Goal: Transaction & Acquisition: Obtain resource

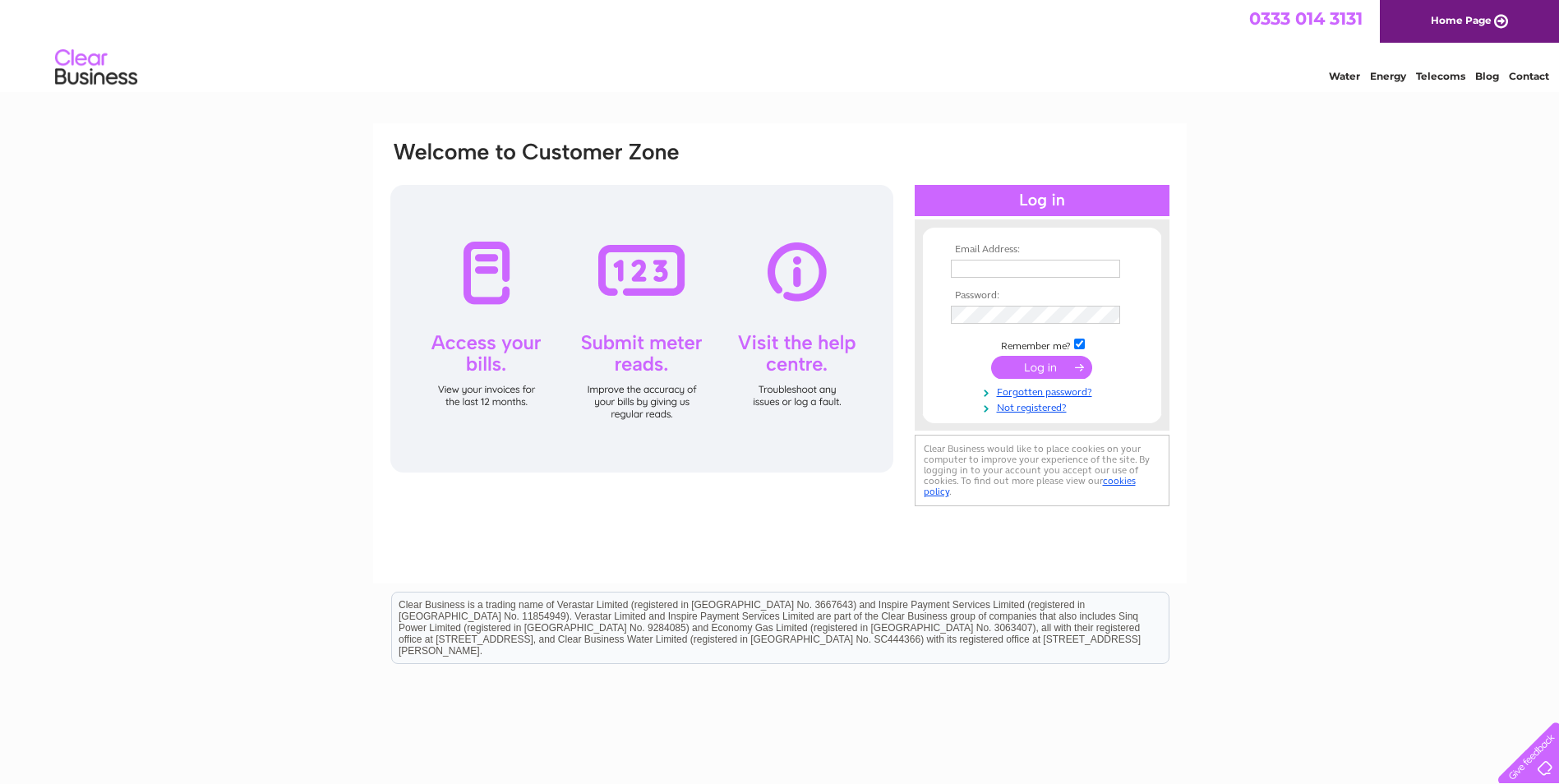
type input "accounts@gatehousepm.co.uk"
click at [1054, 366] on input "submit" at bounding box center [1042, 367] width 101 height 23
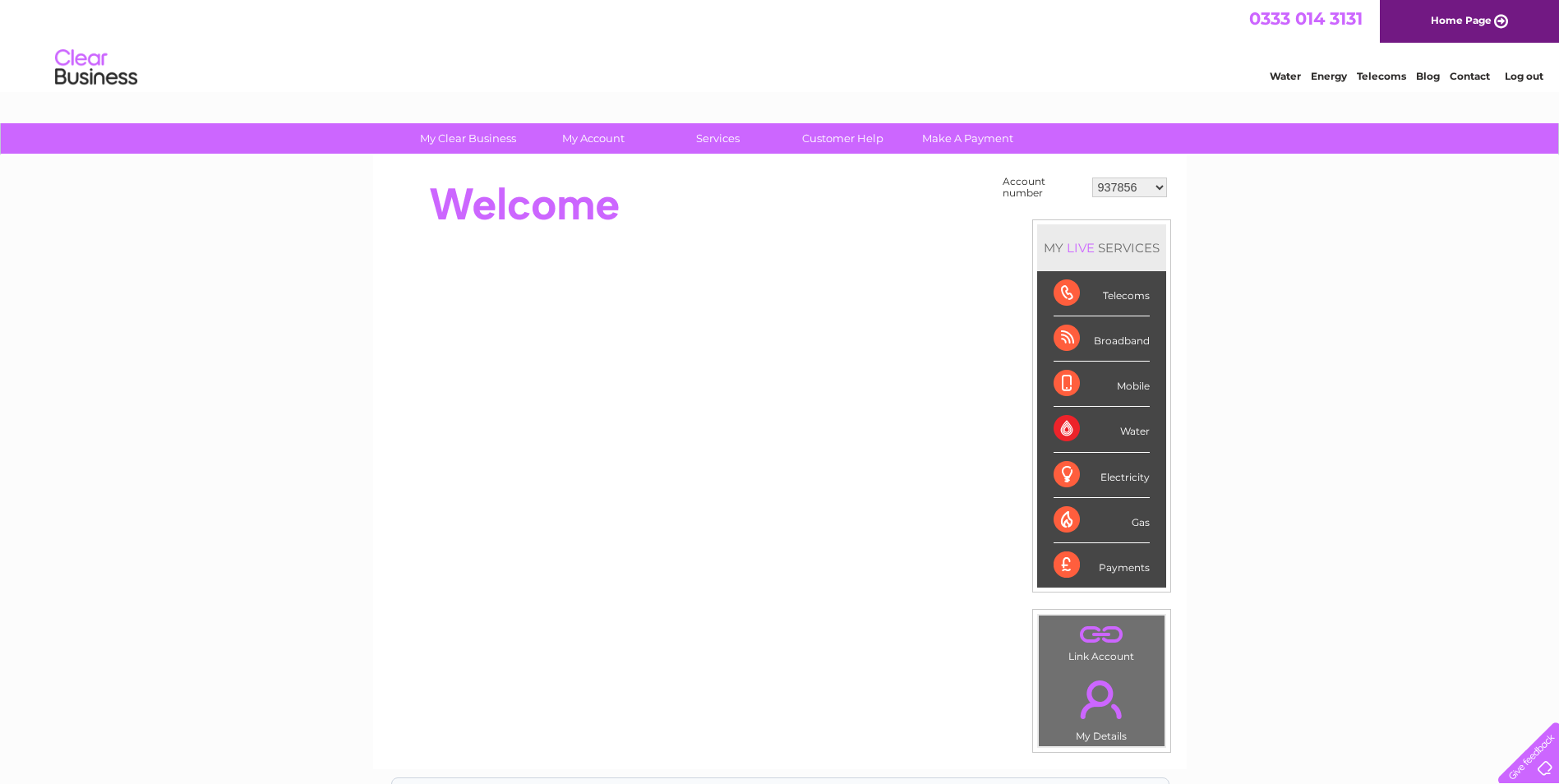
click at [1133, 191] on select "937856 958583 1076199 1137817 1150426 1150429 1154455 30276143 30276732 3027965…" at bounding box center [1129, 187] width 75 height 20
select select "30299886"
click at [1092, 177] on select "937856 958583 1076199 1137817 1150426 1150429 1154455 30276143 30276732 3027965…" at bounding box center [1129, 187] width 75 height 20
click at [1285, 333] on div "My Clear Business Login Details My Details My Preferences Link Account My Accou…" at bounding box center [779, 586] width 1559 height 927
click at [739, 214] on div at bounding box center [687, 205] width 598 height 66
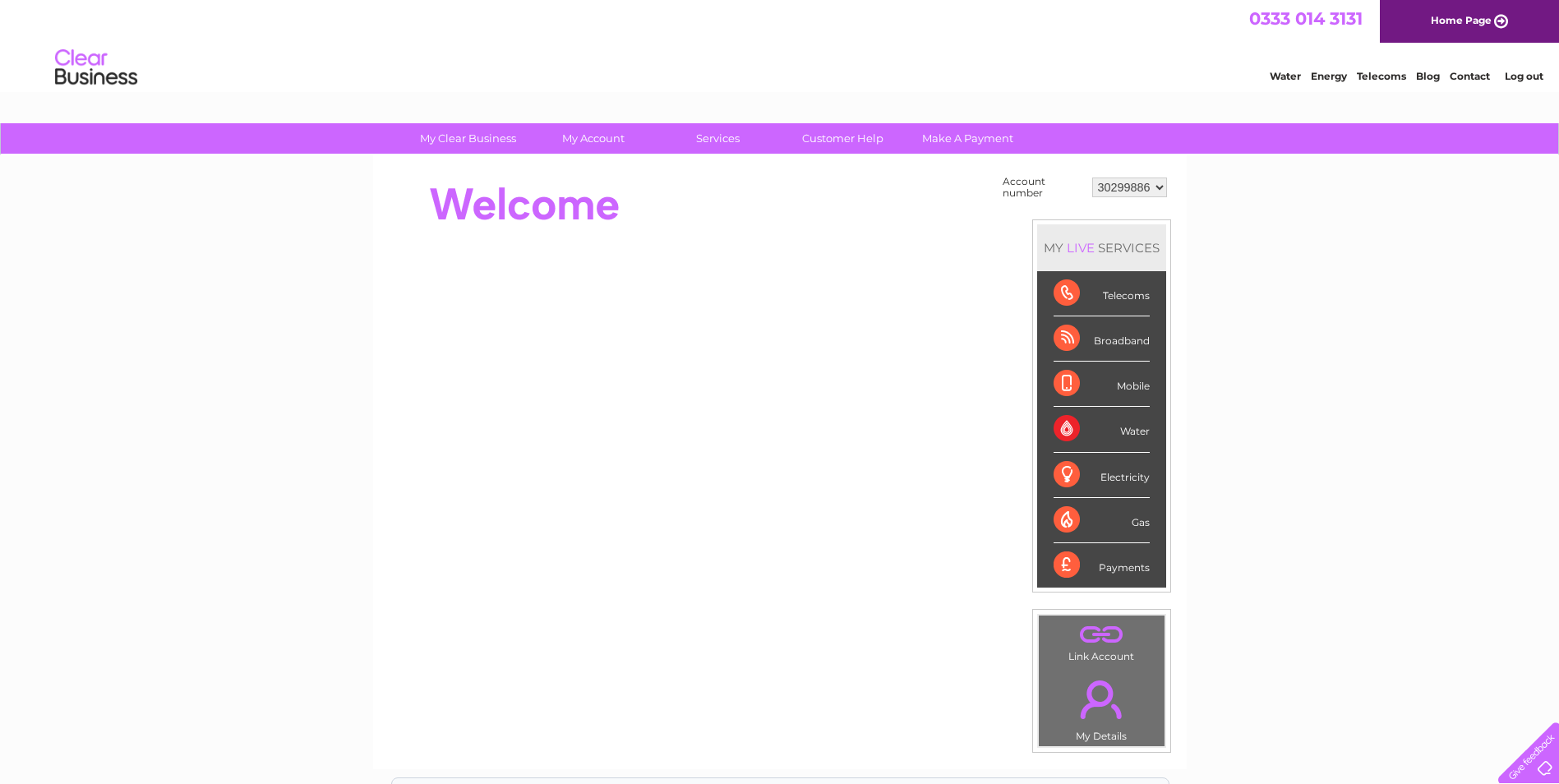
click at [739, 214] on div at bounding box center [687, 205] width 598 height 66
click at [698, 203] on div at bounding box center [687, 205] width 598 height 66
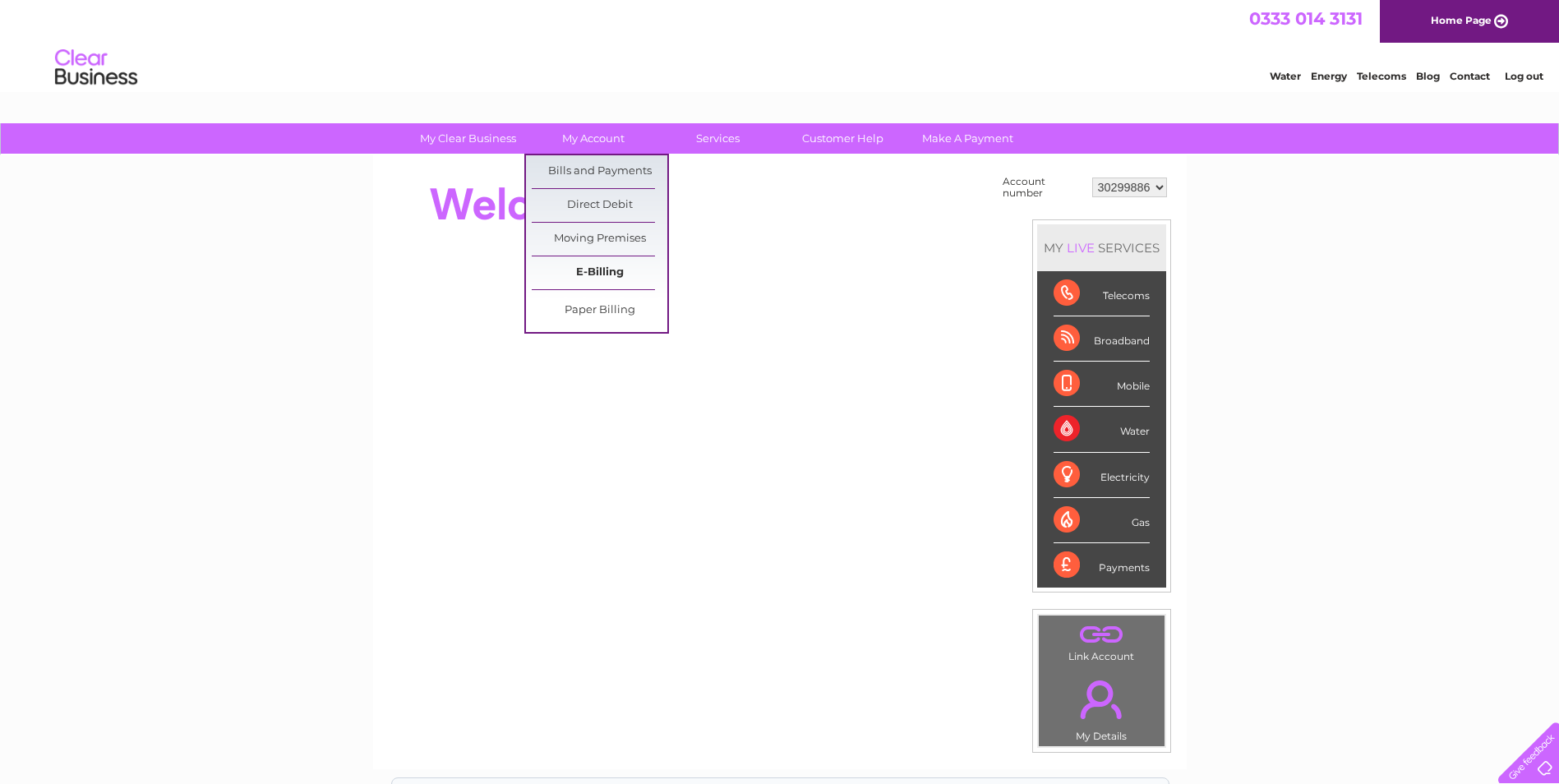
click at [617, 271] on link "E-Billing" at bounding box center [599, 273] width 135 height 33
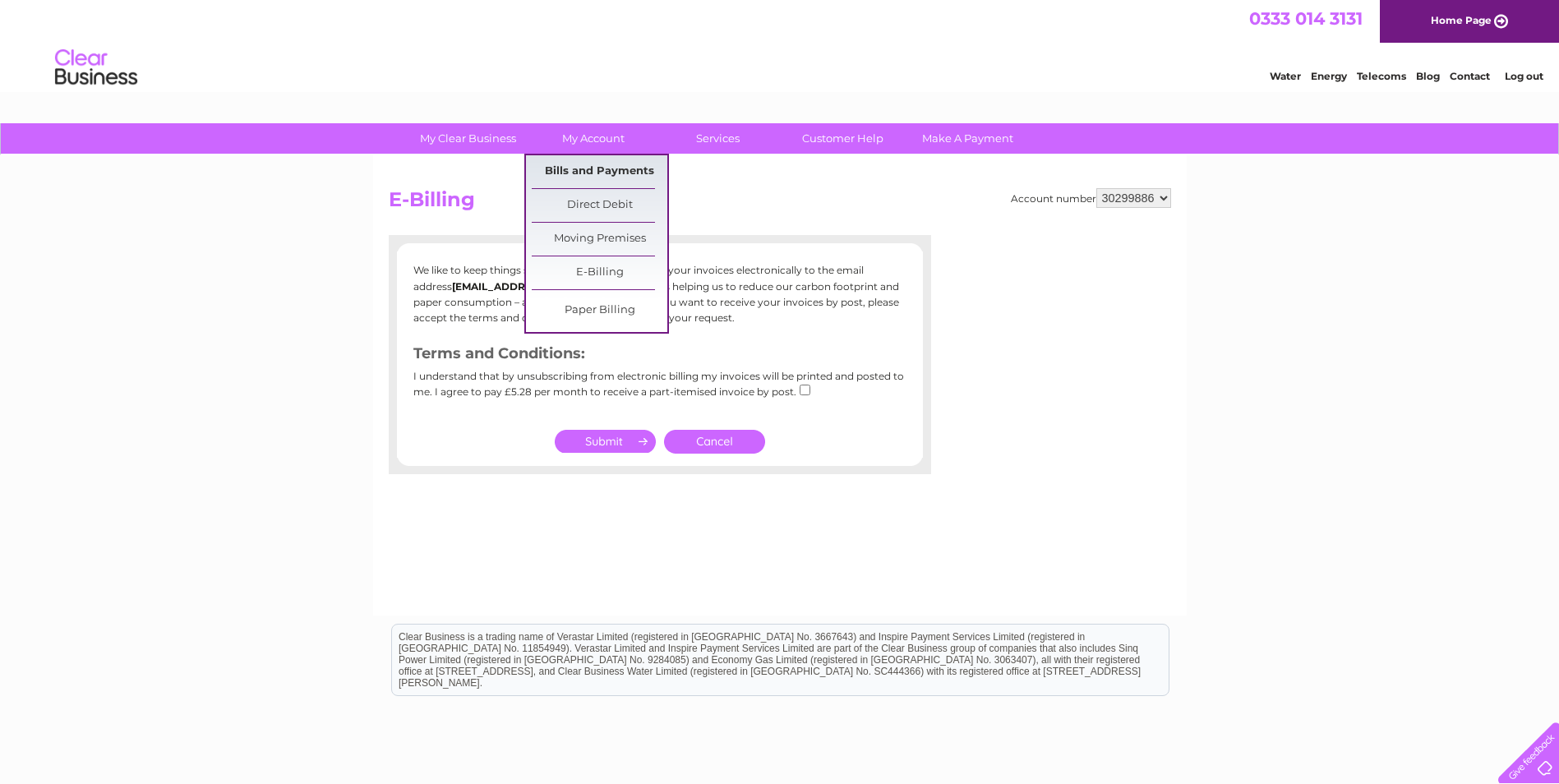
click at [595, 166] on link "Bills and Payments" at bounding box center [599, 172] width 135 height 33
click at [598, 172] on link "Bills and Payments" at bounding box center [599, 172] width 135 height 33
click at [585, 174] on link "Bills and Payments" at bounding box center [599, 172] width 135 height 33
click at [587, 172] on link "Bills and Payments" at bounding box center [599, 172] width 135 height 33
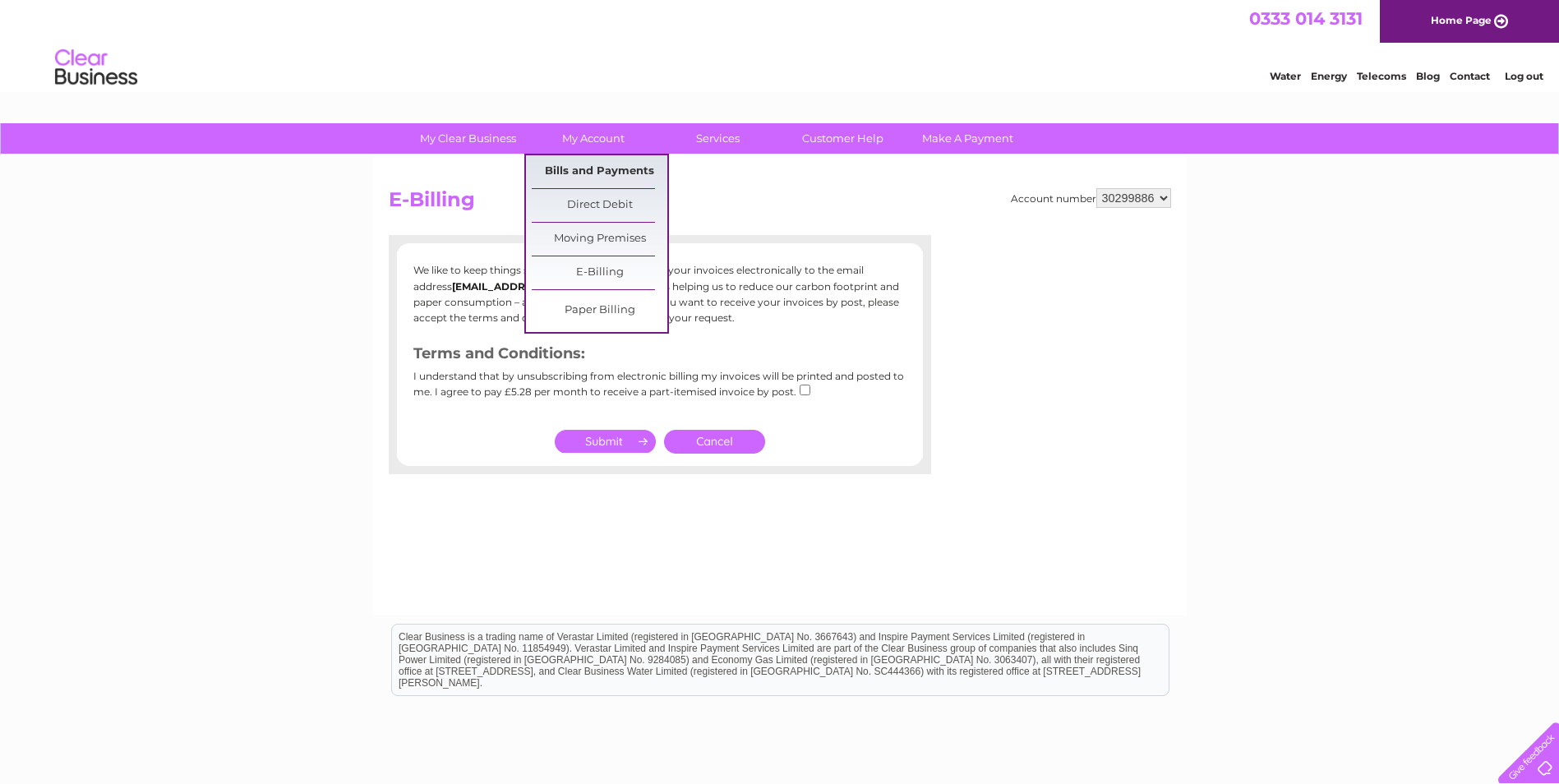
click at [587, 172] on link "Bills and Payments" at bounding box center [599, 172] width 135 height 33
click at [589, 127] on link "My Account" at bounding box center [593, 138] width 135 height 31
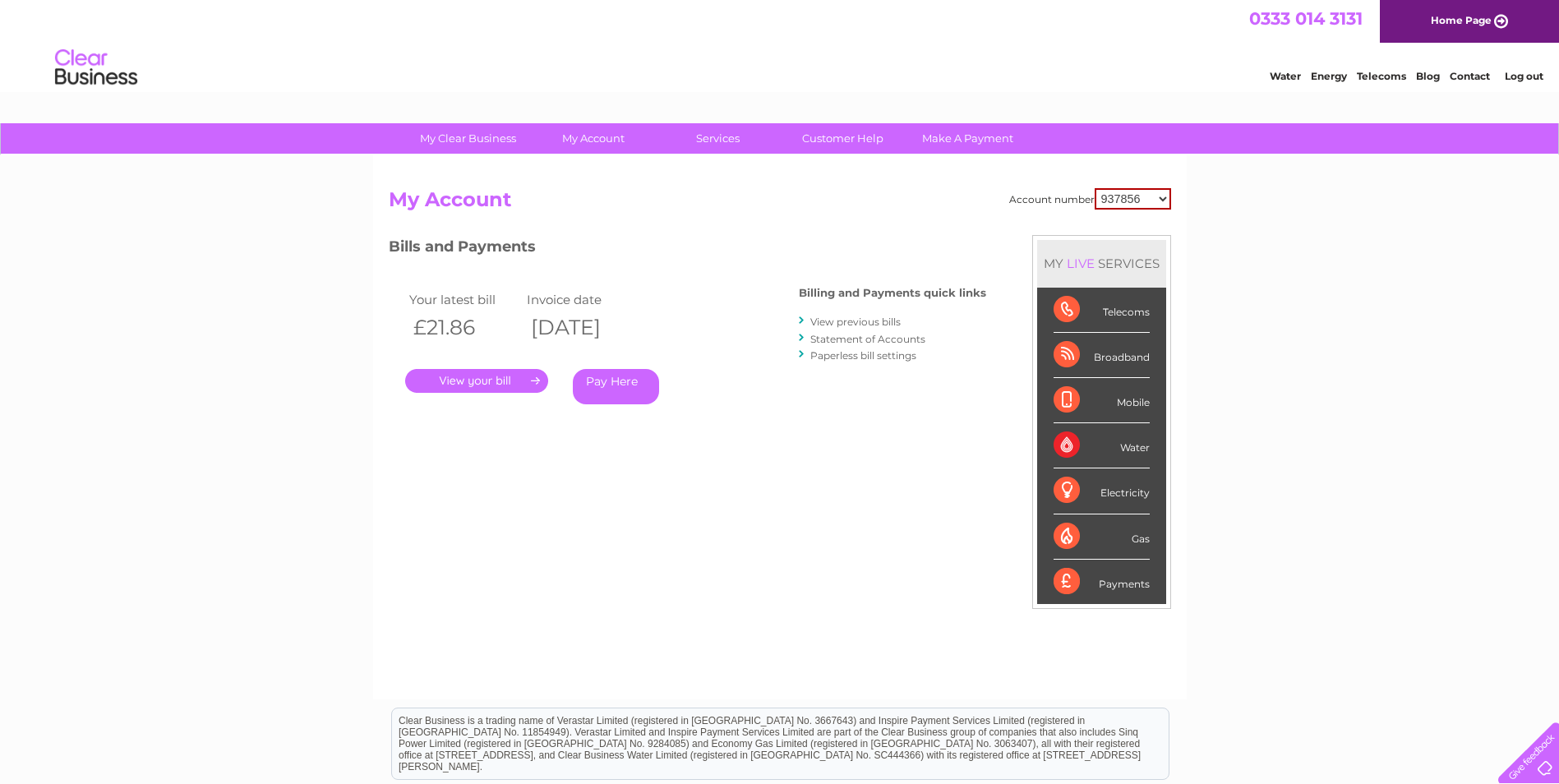
click at [1124, 204] on select "937856 958583 1076199 1137817 1150426 1150429 1154455 30276143 30276732 3027965…" at bounding box center [1132, 199] width 77 height 21
select select "30299886"
click at [1094, 188] on select "937856 958583 1076199 1137817 1150426 1150429 1154455 30276143 30276732 3027965…" at bounding box center [1132, 199] width 77 height 21
click at [775, 490] on div "Account number 937856 958583 1076199 1137817 1150426 1150429 1154455 30276143 3…" at bounding box center [780, 435] width 782 height 494
click at [894, 471] on div "Account number 937856 958583 1076199 1137817 1150426 1150429 1154455 30276143 3…" at bounding box center [780, 435] width 782 height 494
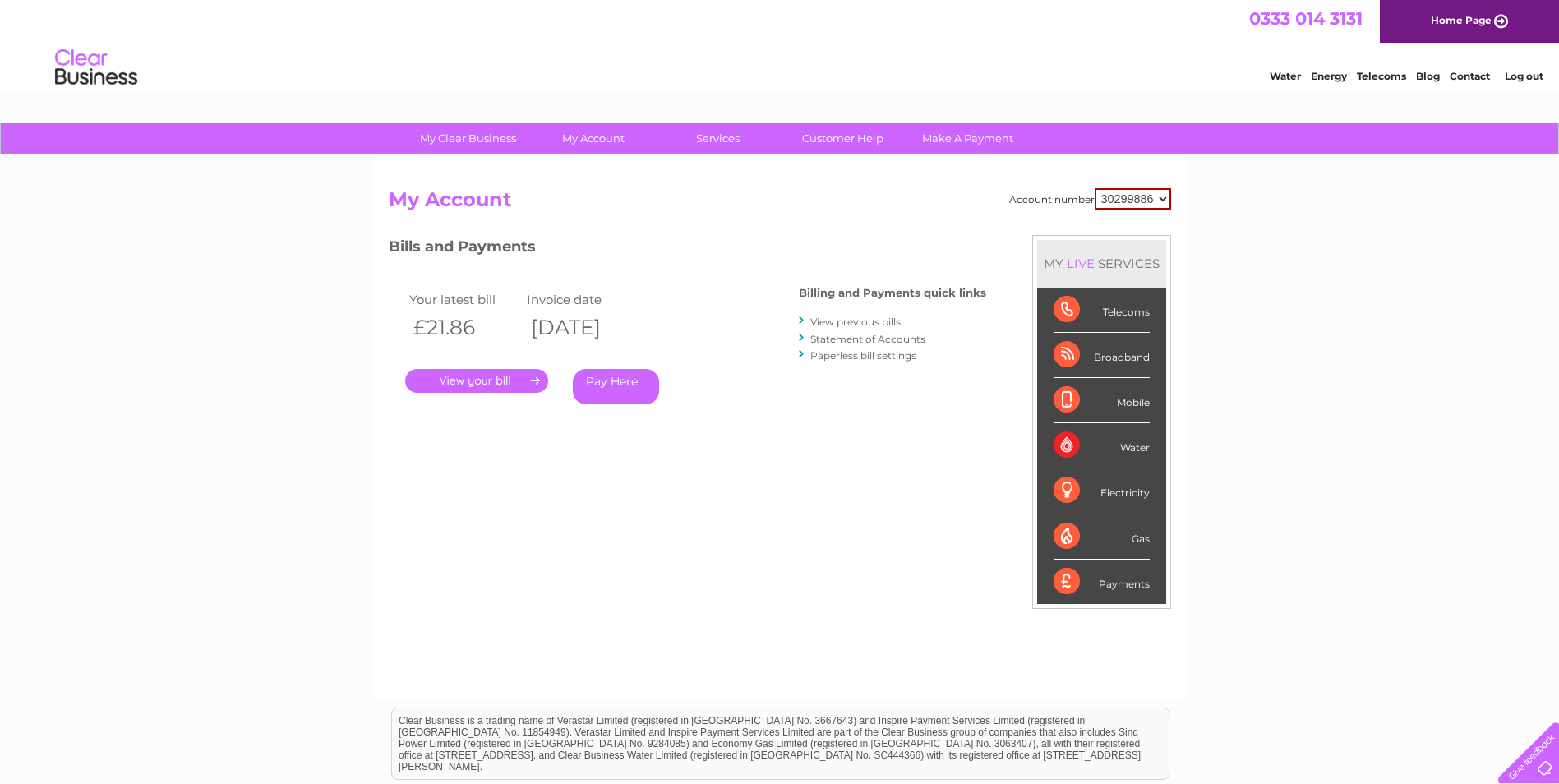
click at [914, 434] on div "Bills and Payments Billing and Payments quick links View previous bills Stateme…" at bounding box center [687, 343] width 598 height 217
click at [498, 380] on link "." at bounding box center [476, 380] width 143 height 24
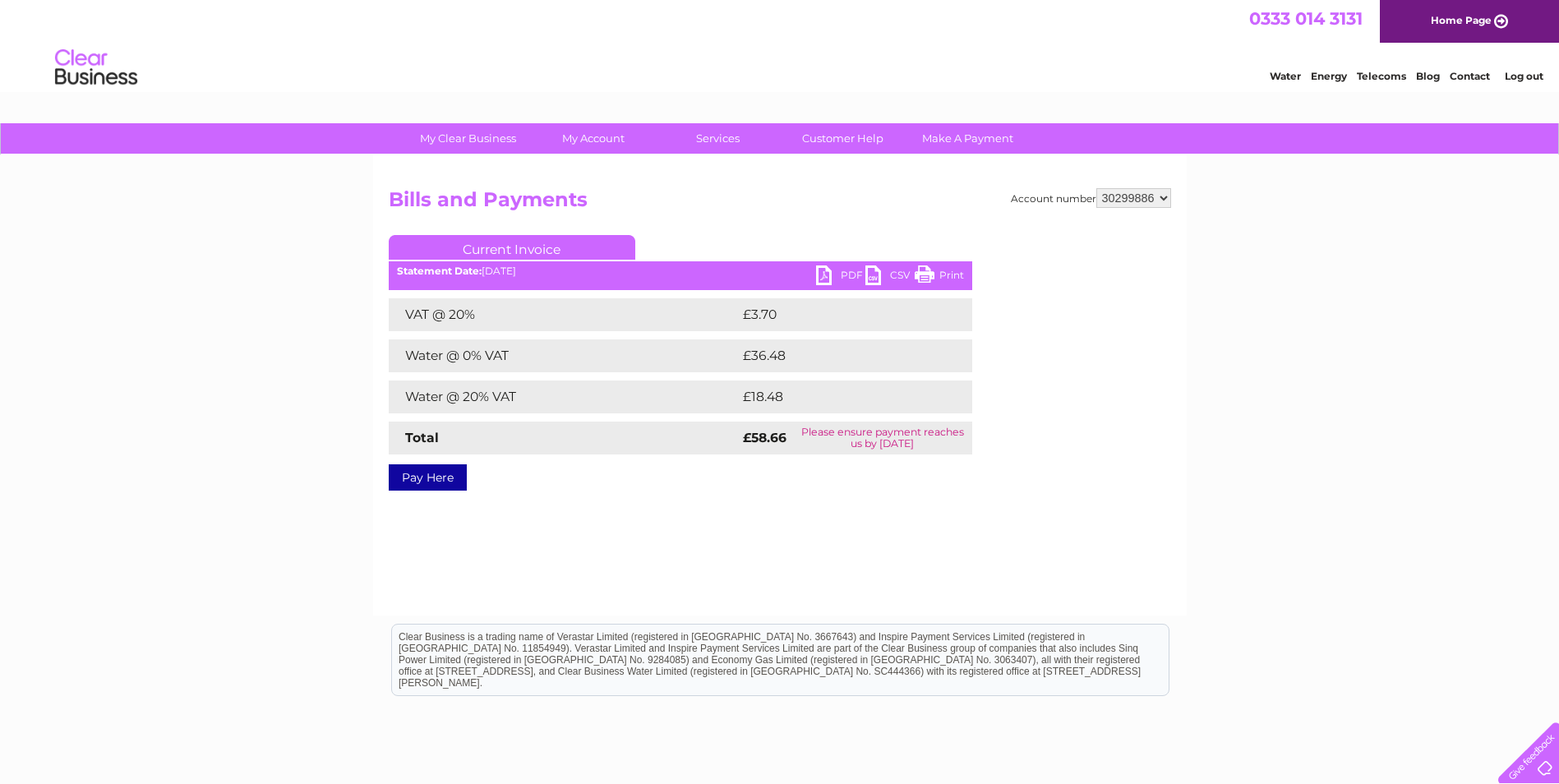
click at [820, 274] on link "PDF" at bounding box center [841, 277] width 50 height 24
click at [823, 571] on div "Account number 937856 958583 1076199 1137817 1150426 1150429 1154455 30276143 3…" at bounding box center [780, 385] width 814 height 460
click at [1151, 192] on select "937856 958583 1076199 1137817 1150426 1150429 1154455 30276143 30276732 3027965…" at bounding box center [1133, 198] width 75 height 20
select select "1154455"
click at [1096, 188] on select "937856 958583 1076199 1137817 1150426 1150429 1154455 30276143 30276732 3027965…" at bounding box center [1133, 198] width 75 height 20
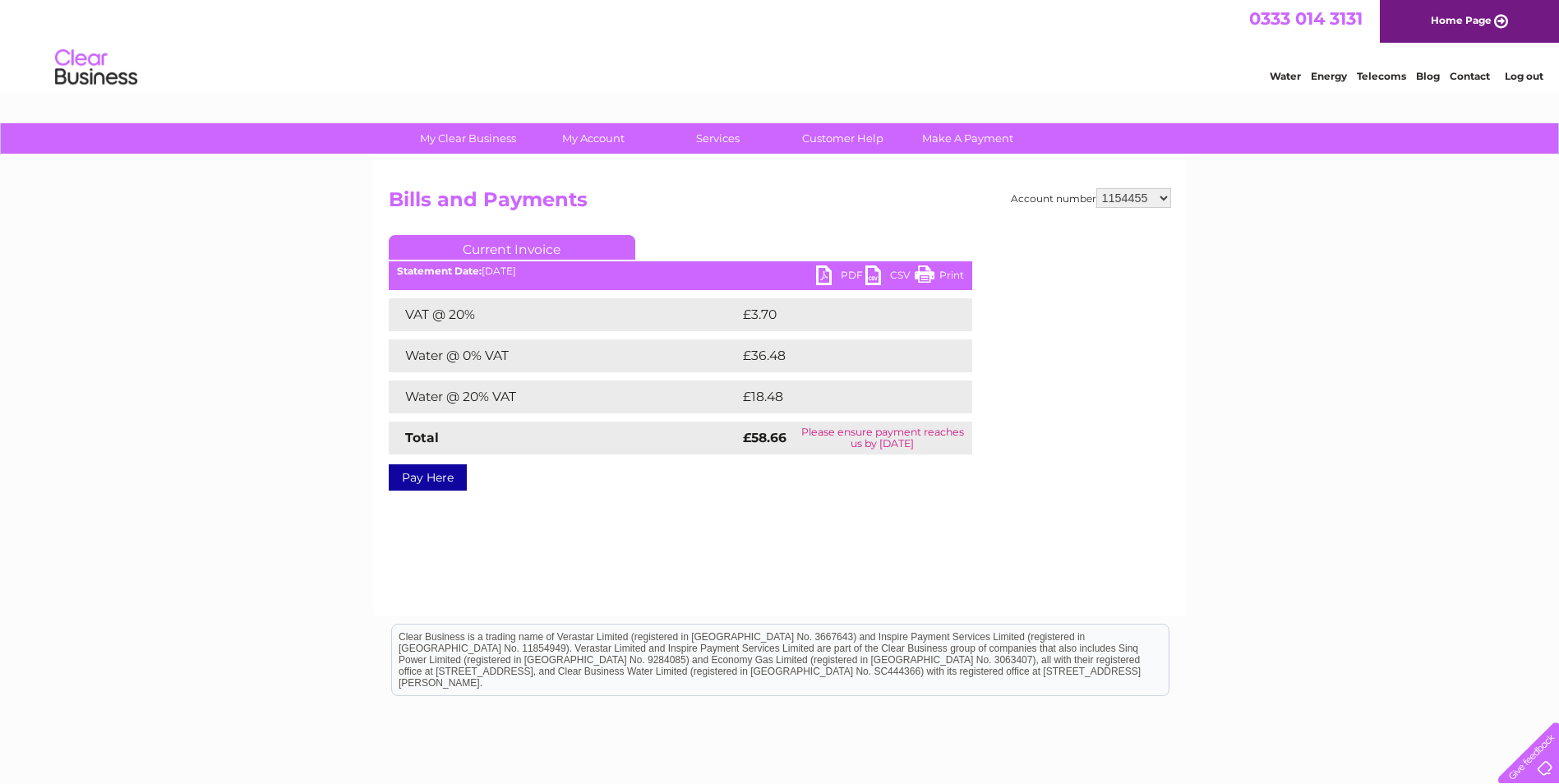
click at [1278, 276] on div "My Clear Business Login Details My Details My Preferences Link Account My Accou…" at bounding box center [779, 509] width 1559 height 773
click at [770, 201] on h2 "Bills and Payments" at bounding box center [780, 204] width 782 height 31
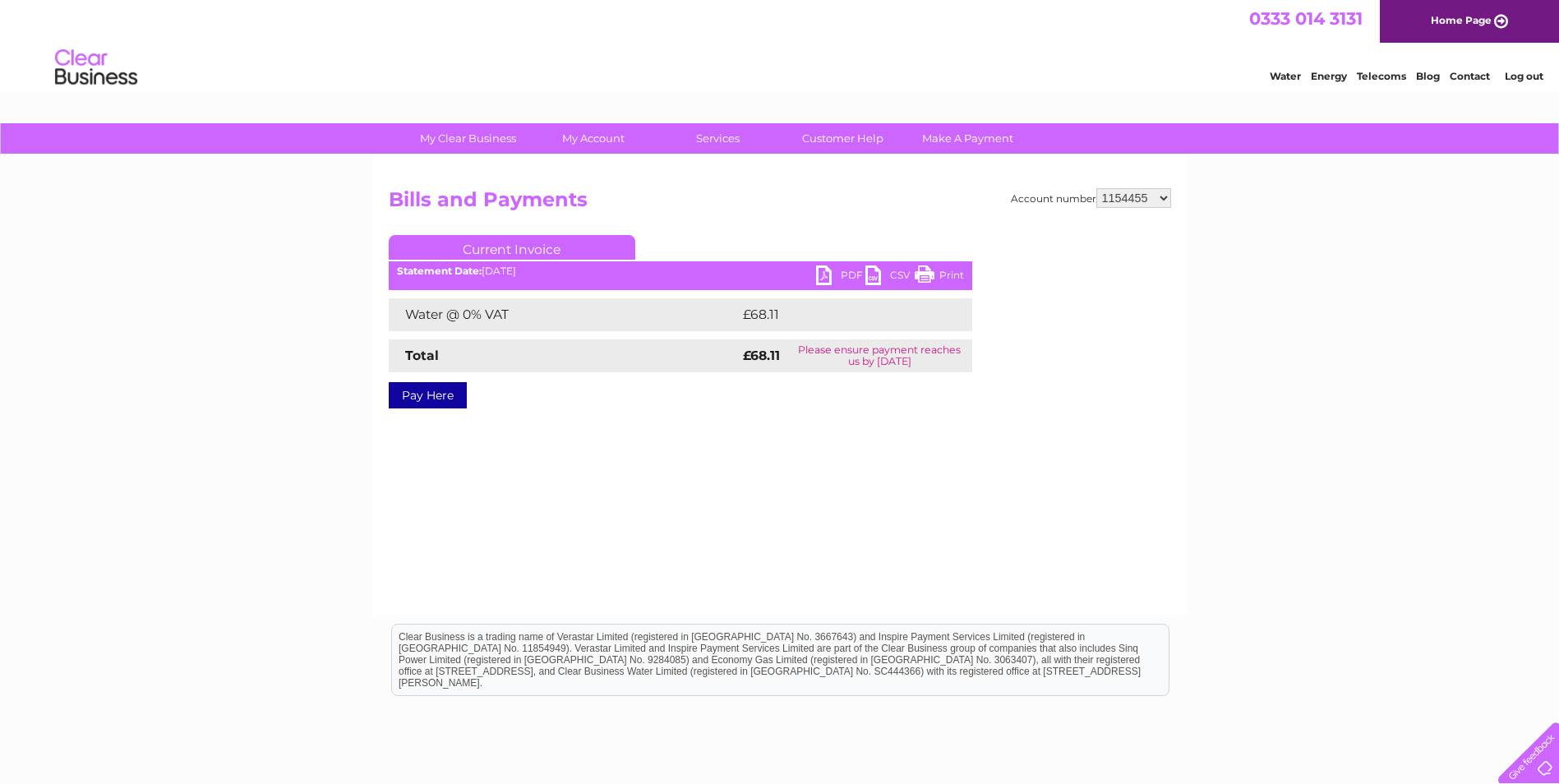
drag, startPoint x: 0, startPoint y: 0, endPoint x: 1131, endPoint y: 199, distance: 1148.4
click at [1131, 199] on select "937856 958583 1076199 1137817 1150426 1150429 1154455 30276143 30276732 3027965…" at bounding box center [1133, 198] width 75 height 20
click at [834, 277] on link "PDF" at bounding box center [841, 277] width 50 height 24
click at [516, 246] on link "Current Invoice" at bounding box center [512, 248] width 247 height 25
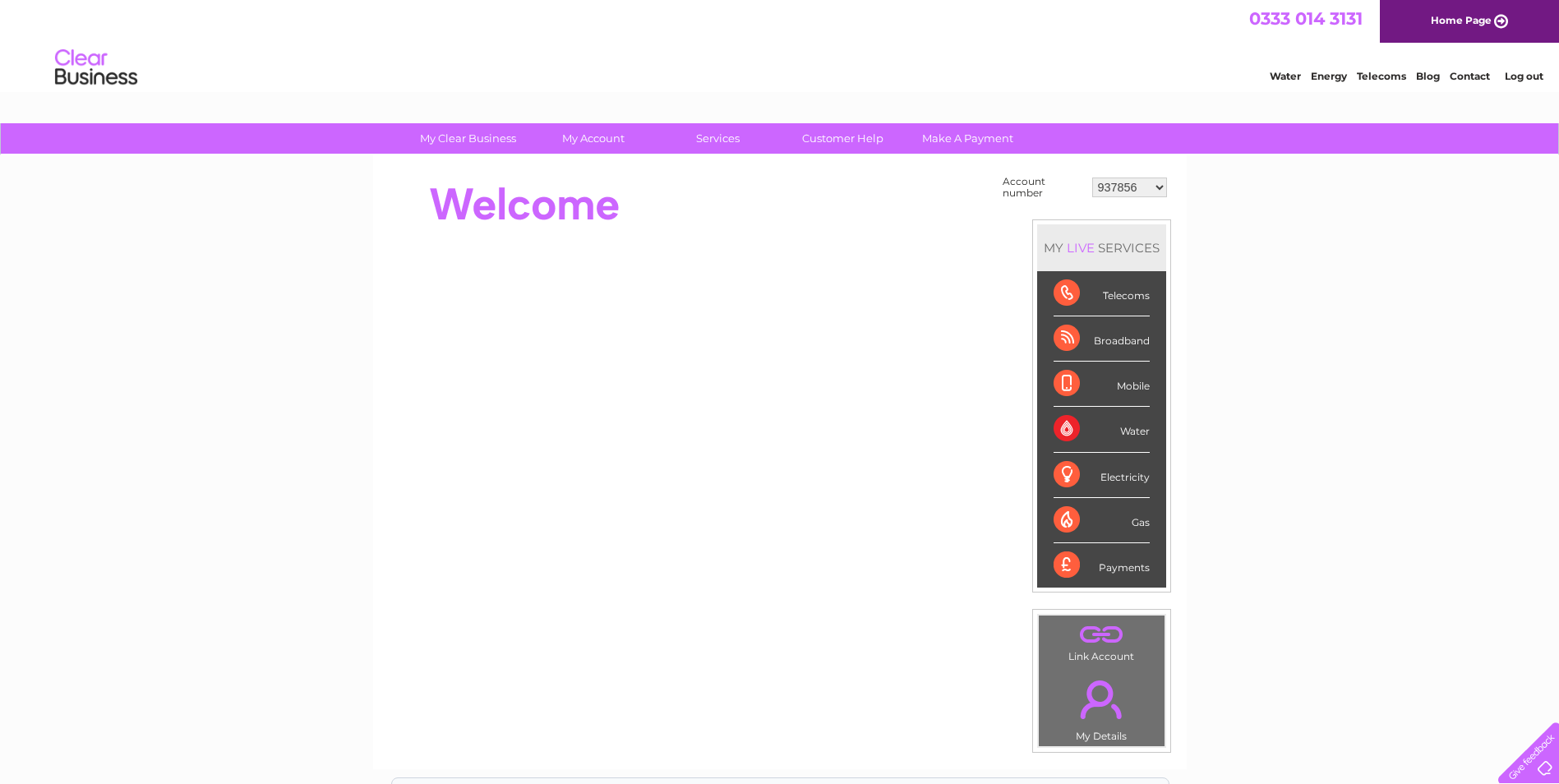
click at [1113, 189] on select "937856 958583 1076199 1137817 1150426 1150429 1154455 30276143 30276732 3027965…" at bounding box center [1129, 187] width 75 height 20
select select "1154455"
click at [1092, 177] on select "937856 958583 1076199 1137817 1150426 1150429 1154455 30276143 30276732 3027965…" at bounding box center [1129, 187] width 75 height 20
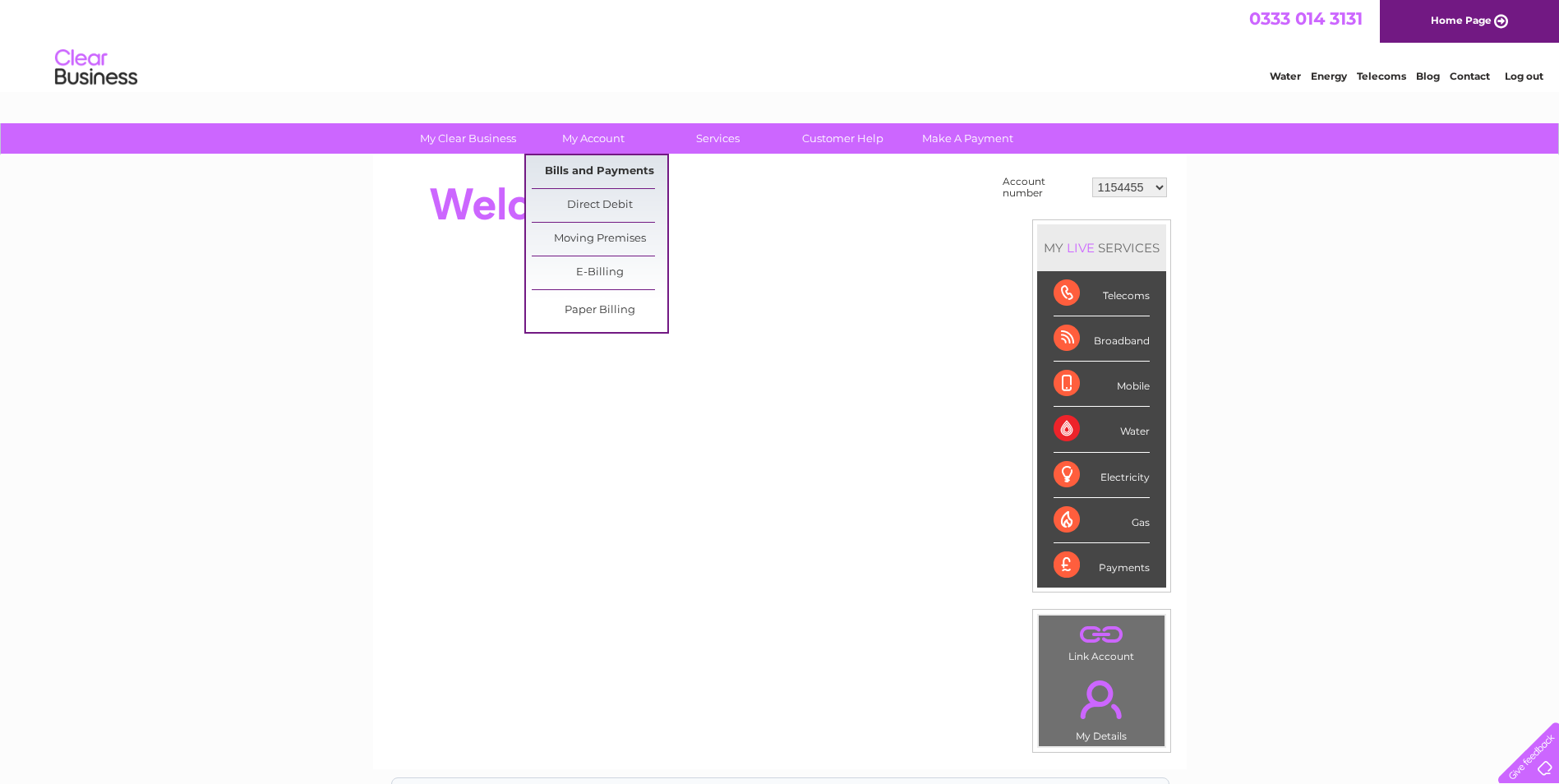
click at [573, 170] on link "Bills and Payments" at bounding box center [599, 172] width 135 height 33
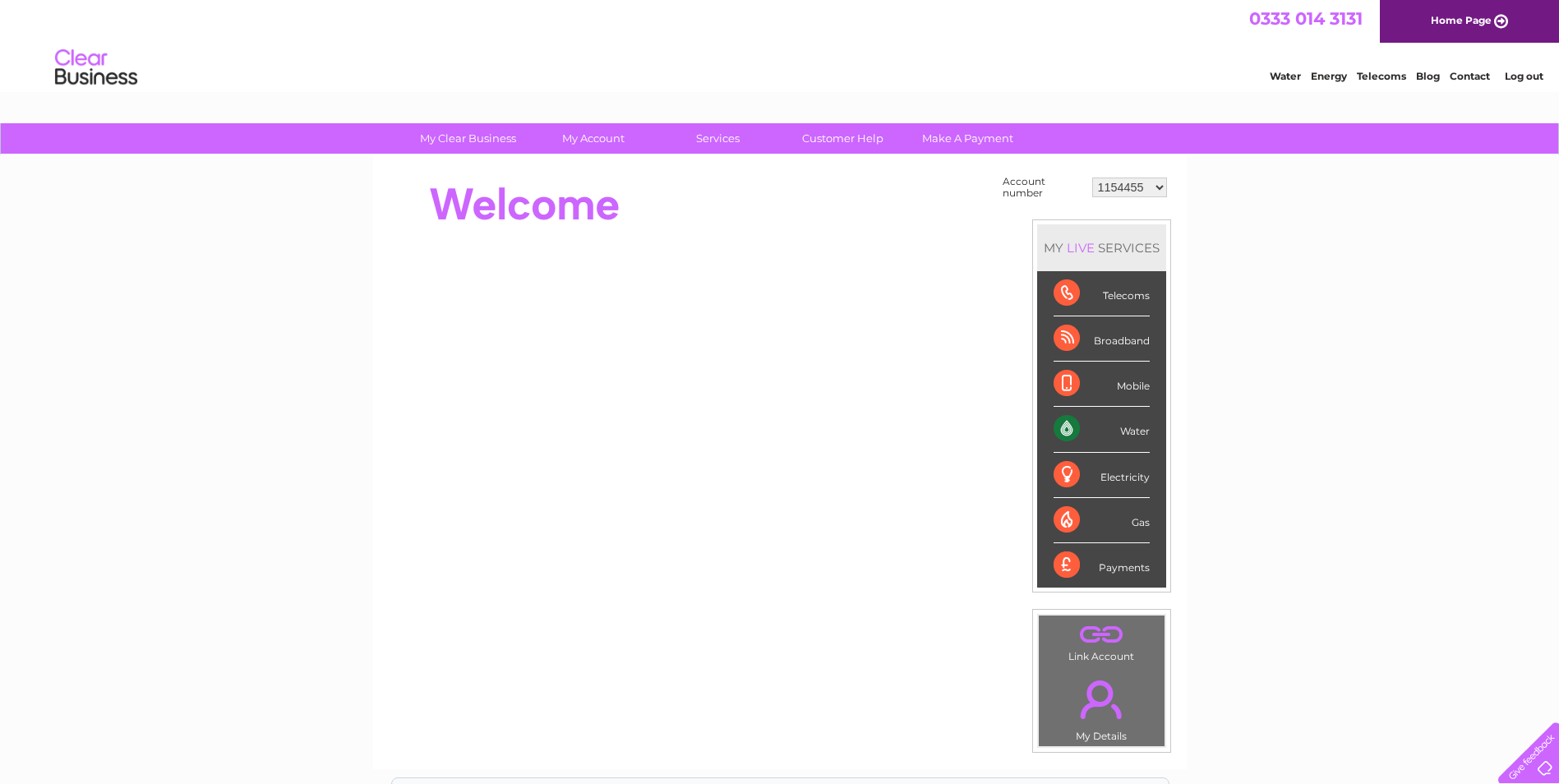
drag, startPoint x: 657, startPoint y: 229, endPoint x: 650, endPoint y: 210, distance: 20.2
click at [657, 229] on div at bounding box center [687, 205] width 598 height 66
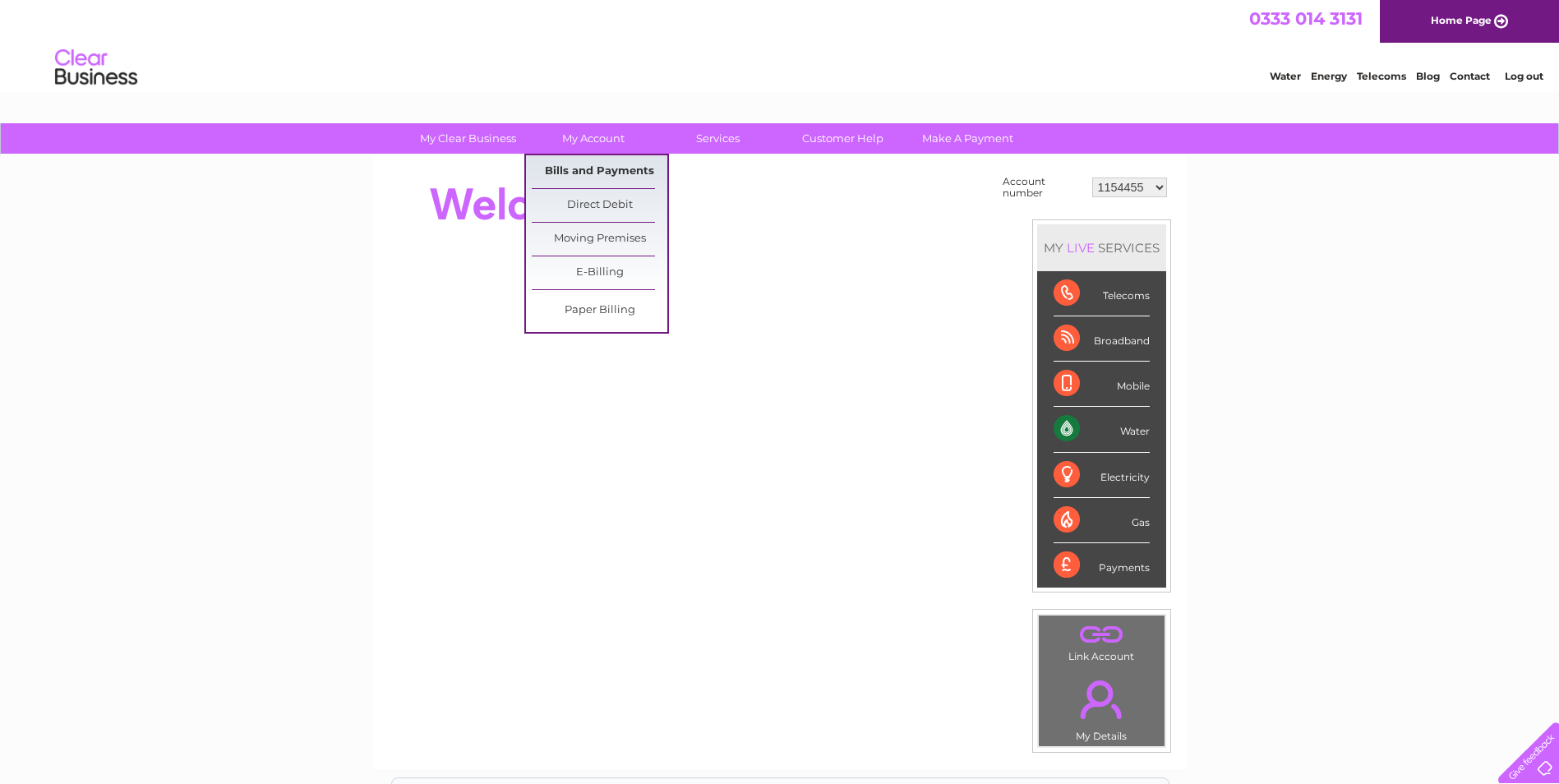
click at [576, 171] on link "Bills and Payments" at bounding box center [599, 172] width 135 height 33
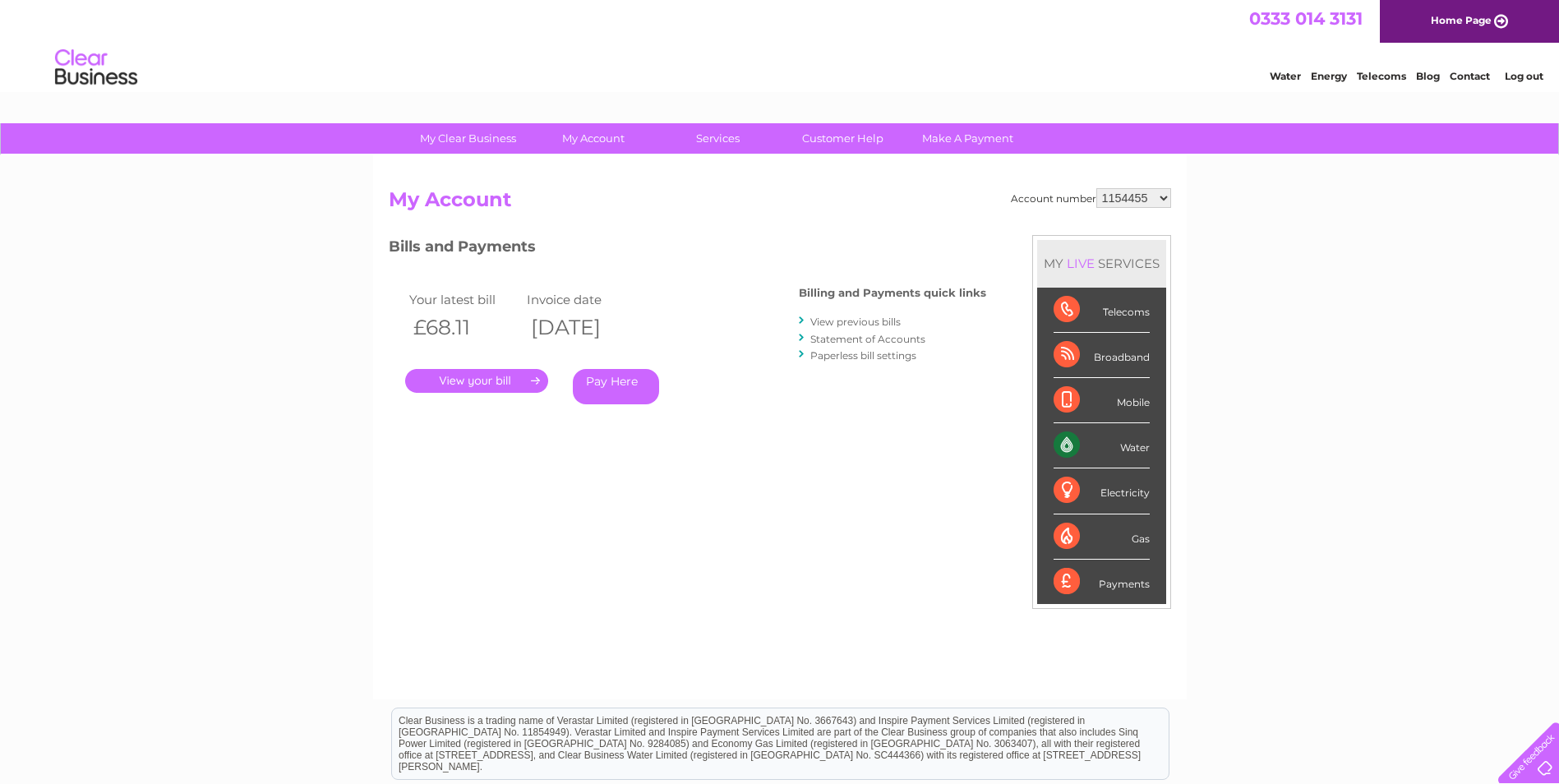
click at [862, 321] on link "View previous bills" at bounding box center [856, 321] width 91 height 12
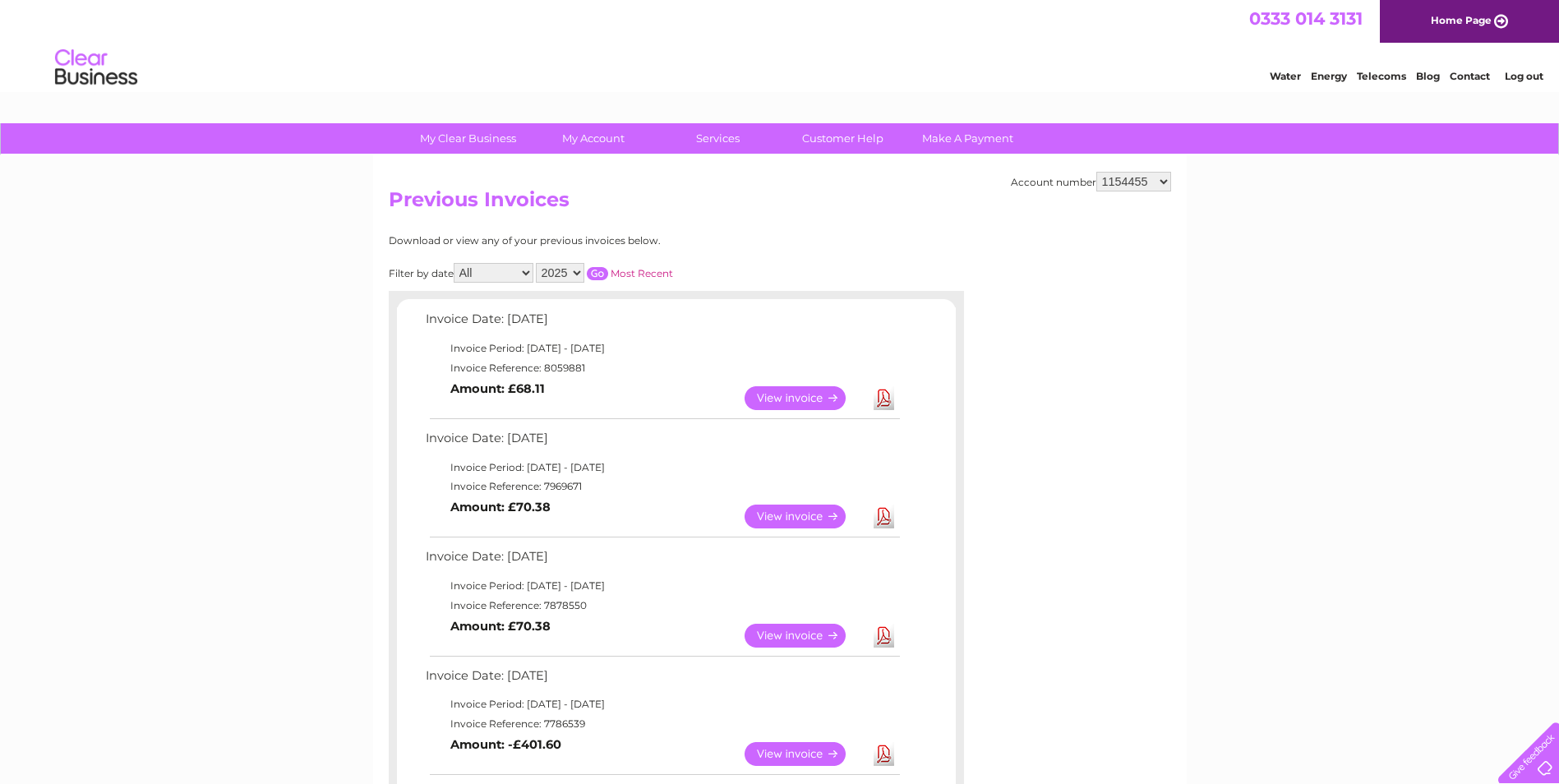
click at [799, 512] on link "View" at bounding box center [805, 516] width 120 height 24
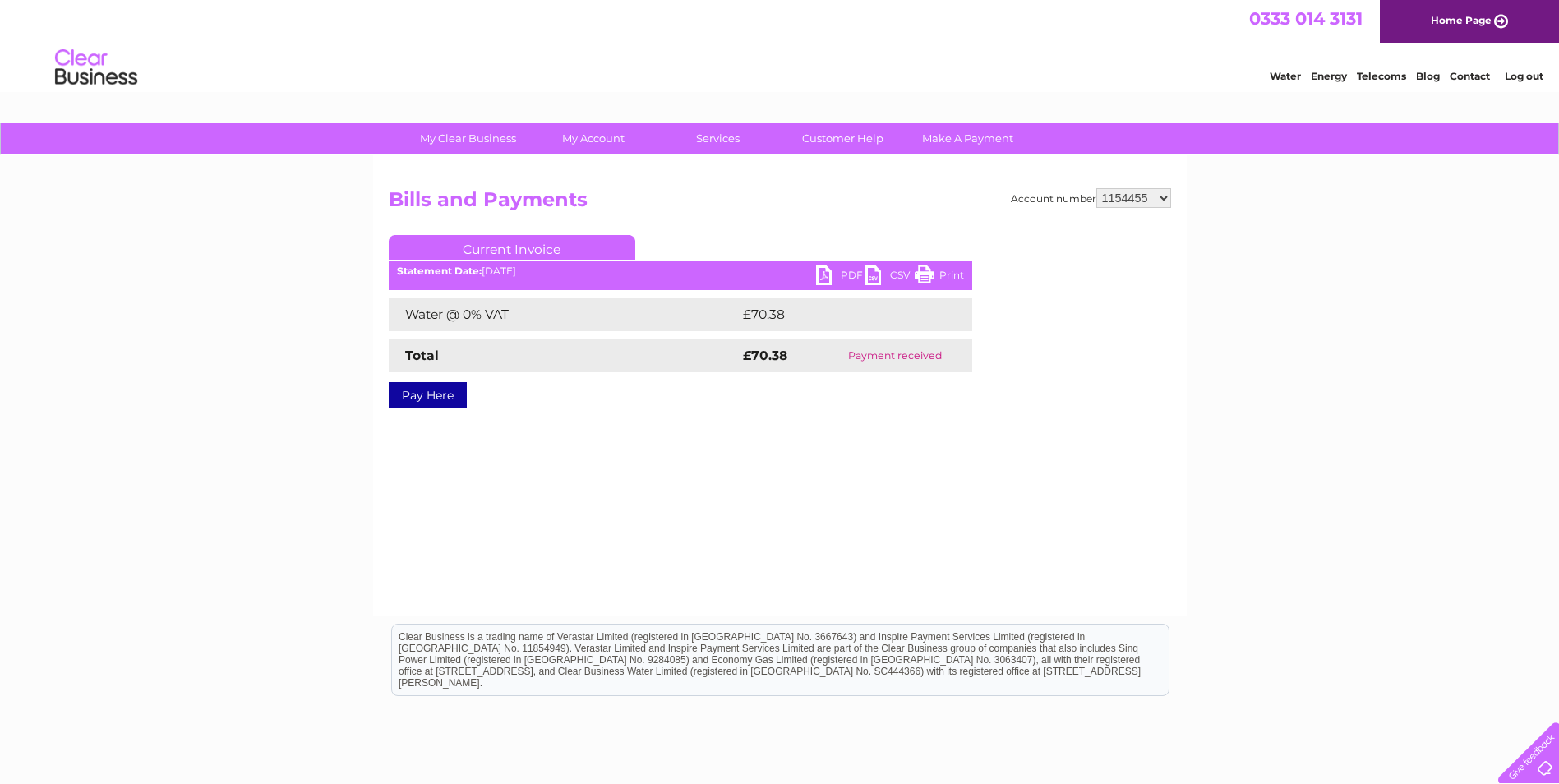
click at [831, 276] on link "PDF" at bounding box center [841, 277] width 50 height 24
click at [1121, 194] on select "937856 958583 1076199 1137817 1150426 1150429 1154455 30276143 30276732 3027965…" at bounding box center [1133, 198] width 75 height 20
select select "30284360"
click at [1096, 188] on select "937856 958583 1076199 1137817 1150426 1150429 1154455 30276143 30276732 3027965…" at bounding box center [1133, 198] width 75 height 20
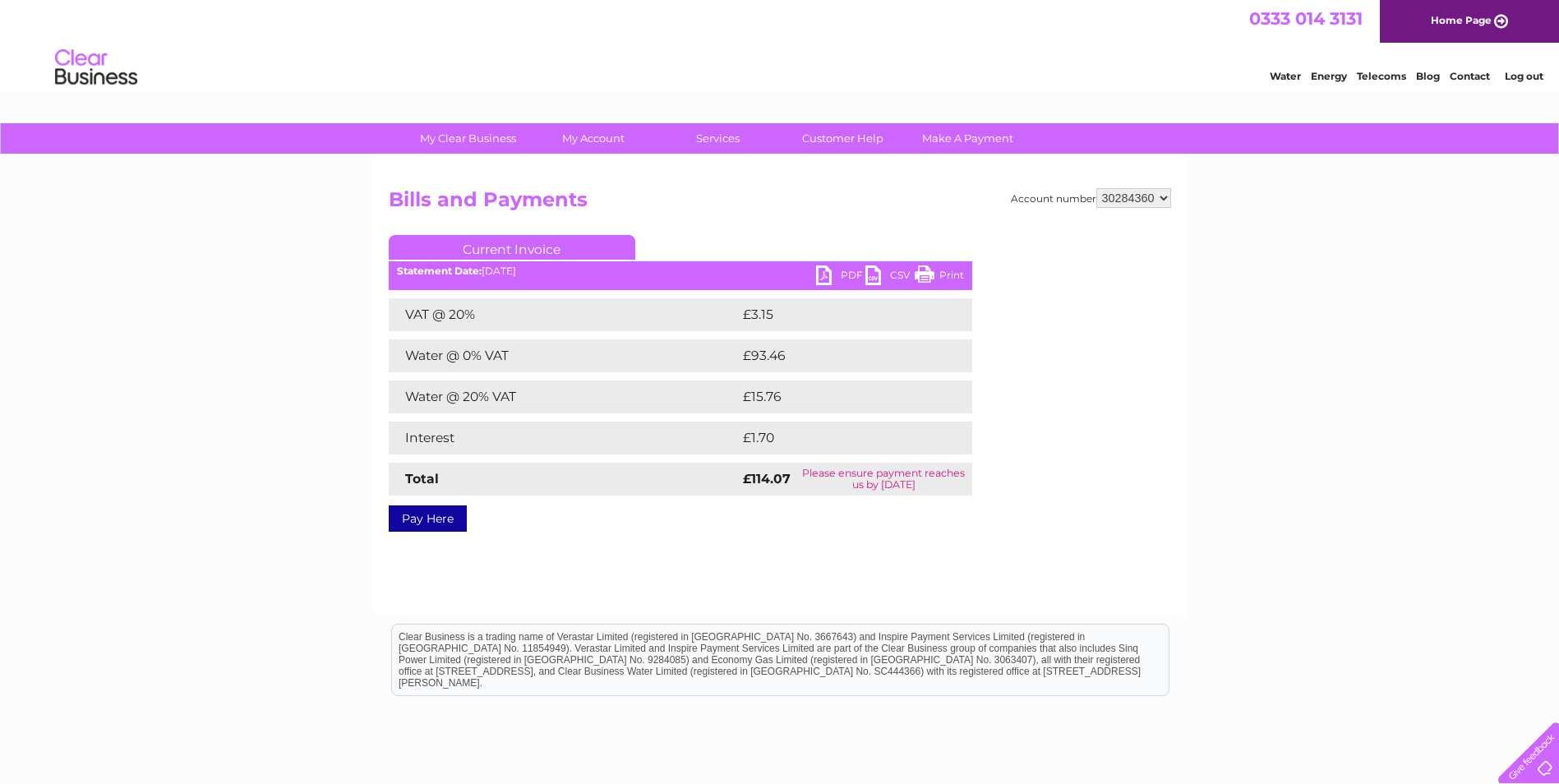
click at [834, 274] on link "PDF" at bounding box center [841, 277] width 50 height 24
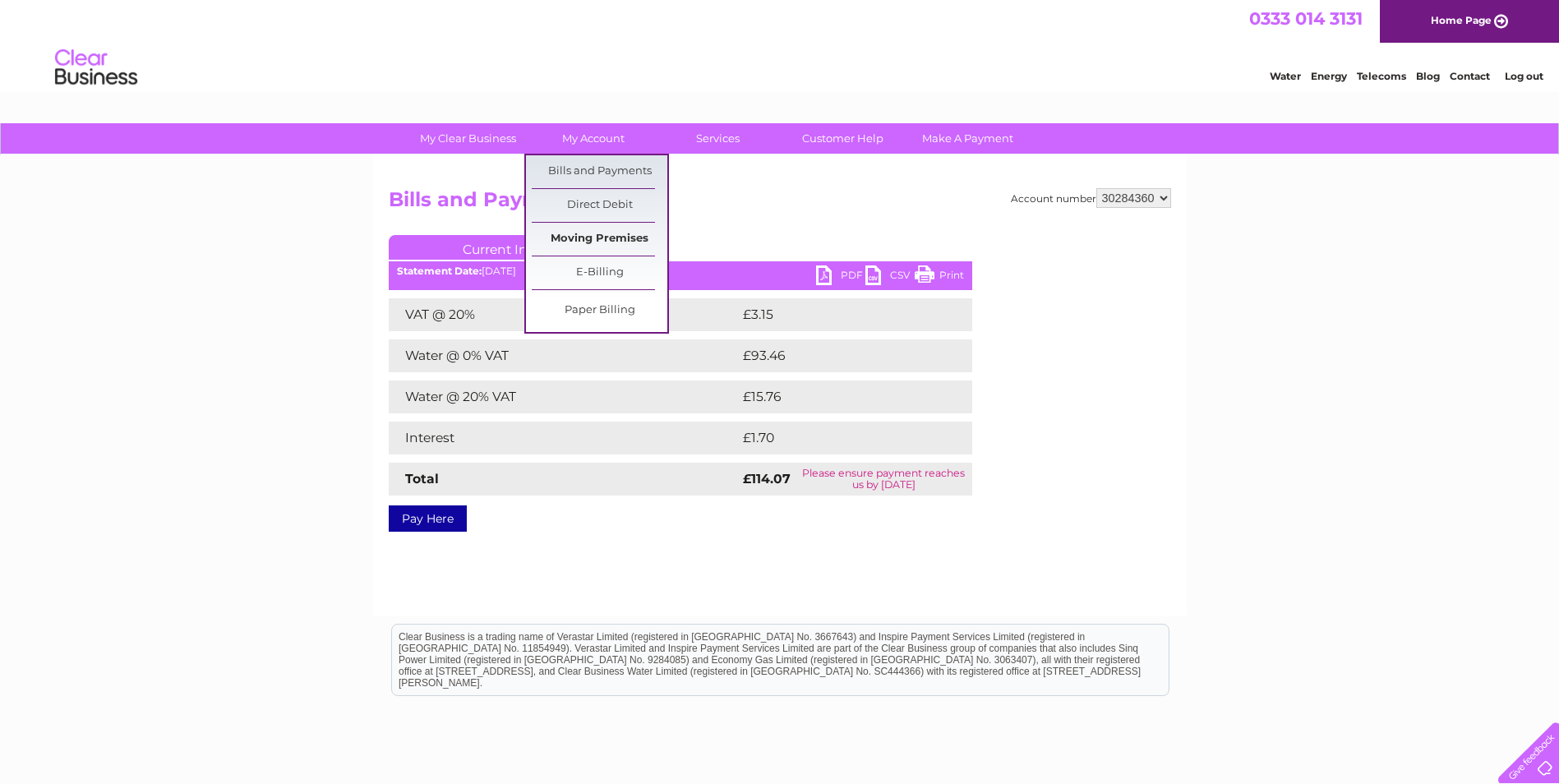
click at [607, 232] on link "Moving Premises" at bounding box center [599, 239] width 135 height 33
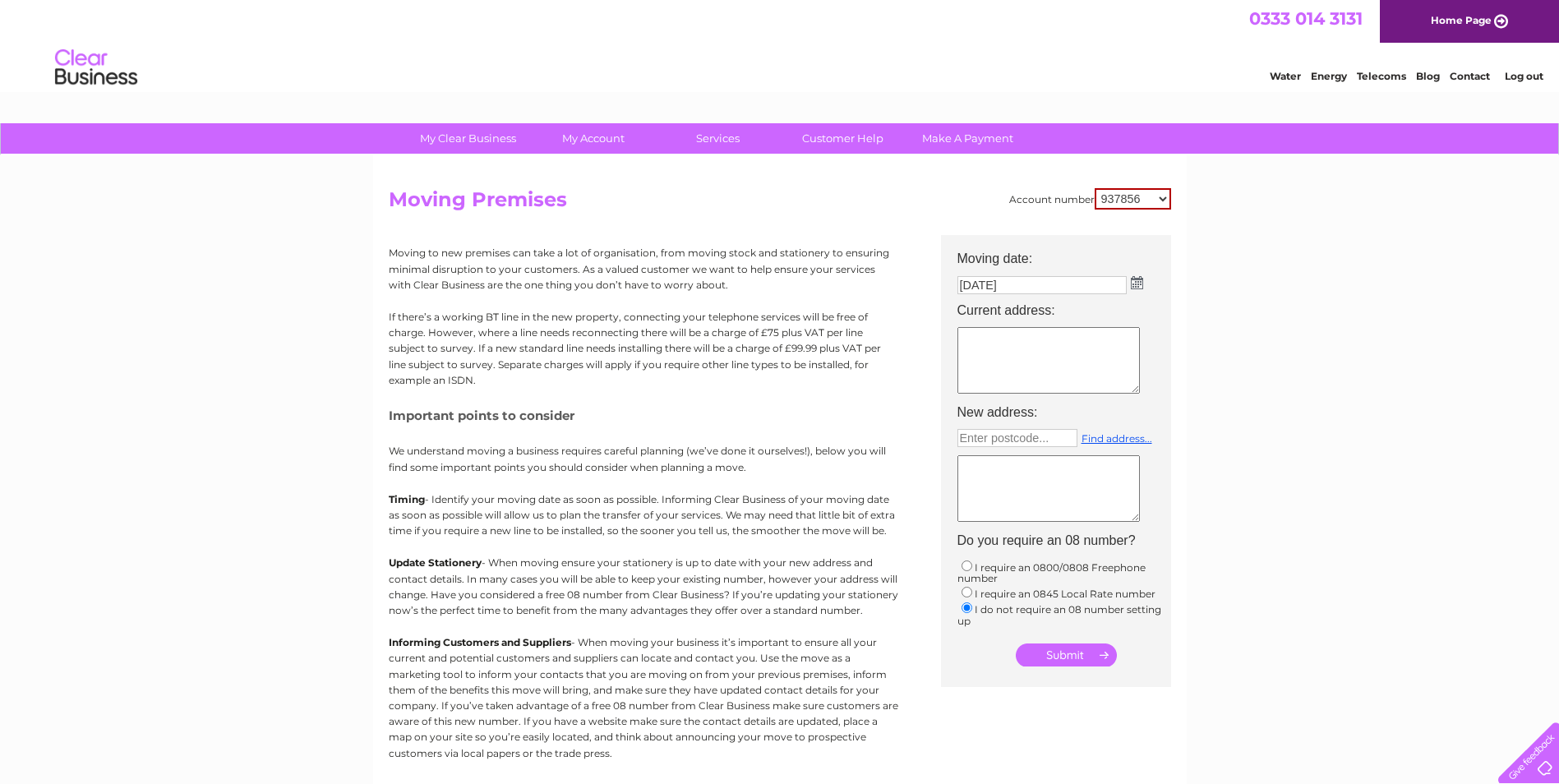
click at [1040, 288] on input "[DATE]" at bounding box center [1042, 286] width 169 height 18
click at [1148, 200] on select "937856 958583 1076199 1137817 1150426 1150429 1154455 30276143 30276732 3027965…" at bounding box center [1132, 199] width 77 height 21
select select "30284491"
click at [1094, 188] on select "937856 958583 1076199 1137817 1150426 1150429 1154455 30276143 30276732 3027965…" at bounding box center [1132, 199] width 77 height 21
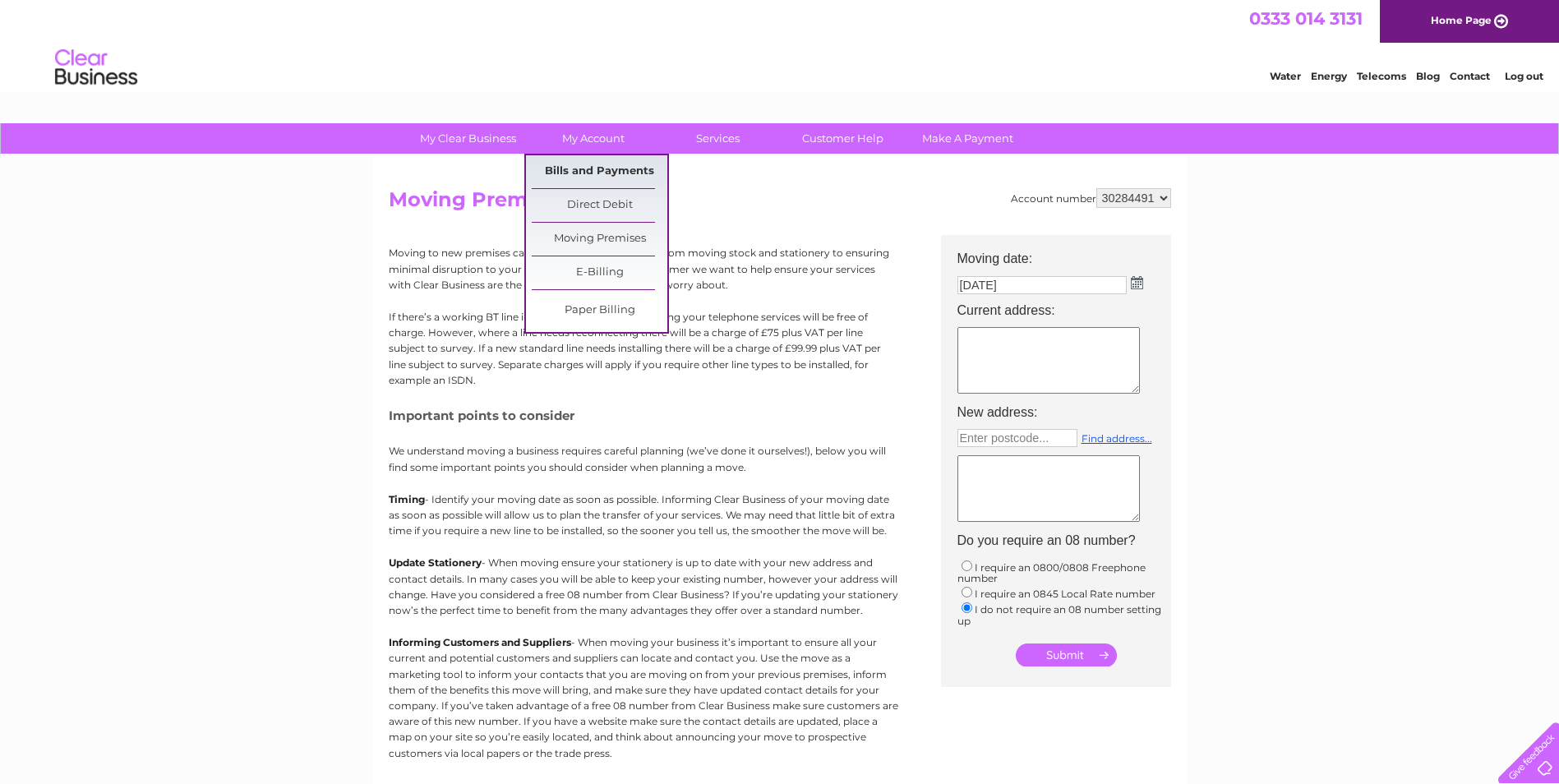
click at [601, 170] on link "Bills and Payments" at bounding box center [599, 172] width 135 height 33
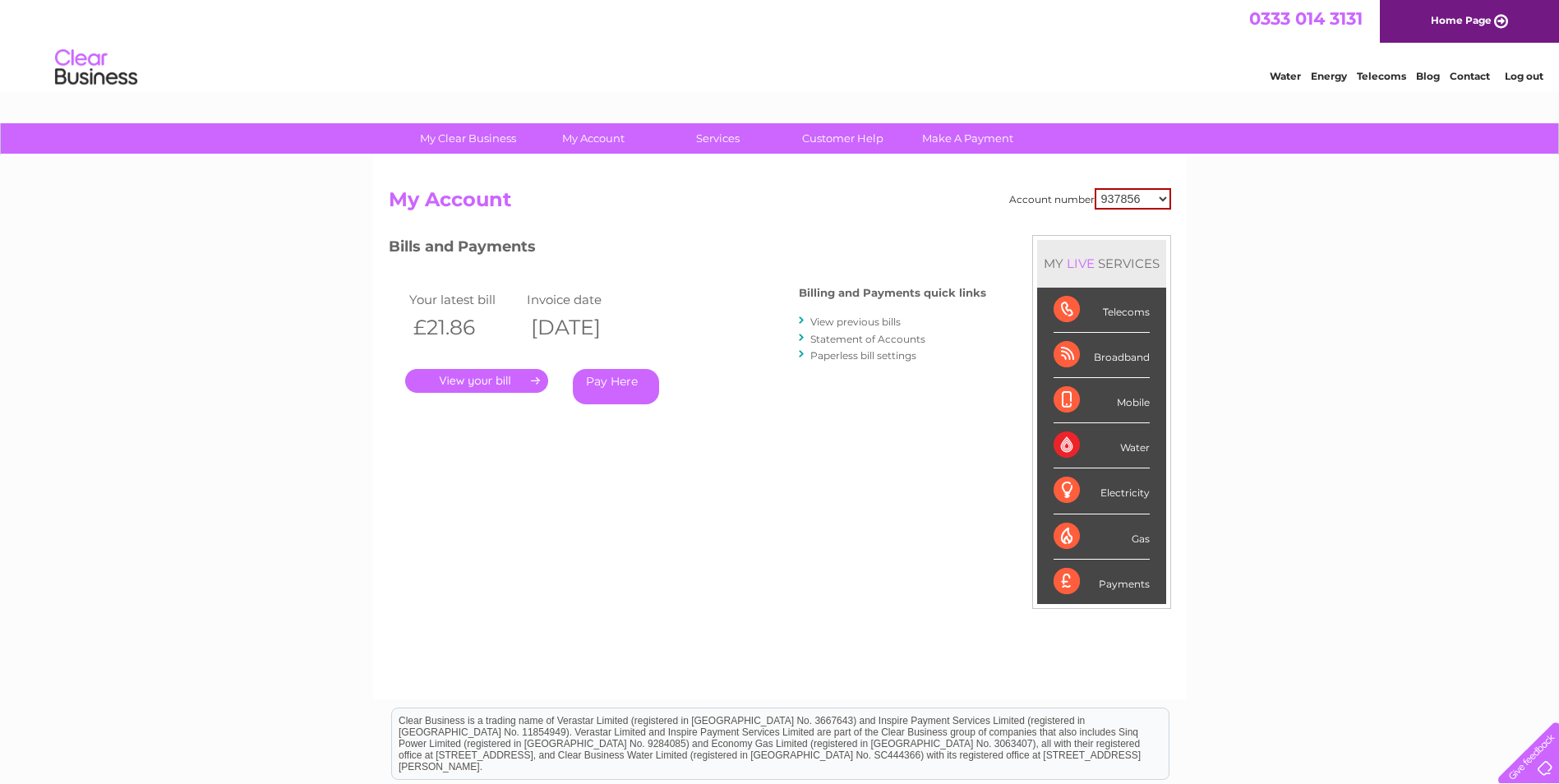
click at [1129, 194] on select "937856 958583 1076199 1137817 1150426 1150429 1154455 30276143 30276732 3027965…" at bounding box center [1132, 199] width 77 height 21
select select "30284491"
click at [1094, 188] on select "937856 958583 1076199 1137817 1150426 1150429 1154455 30276143 30276732 3027965…" at bounding box center [1132, 199] width 77 height 21
click at [476, 375] on link "." at bounding box center [476, 380] width 143 height 24
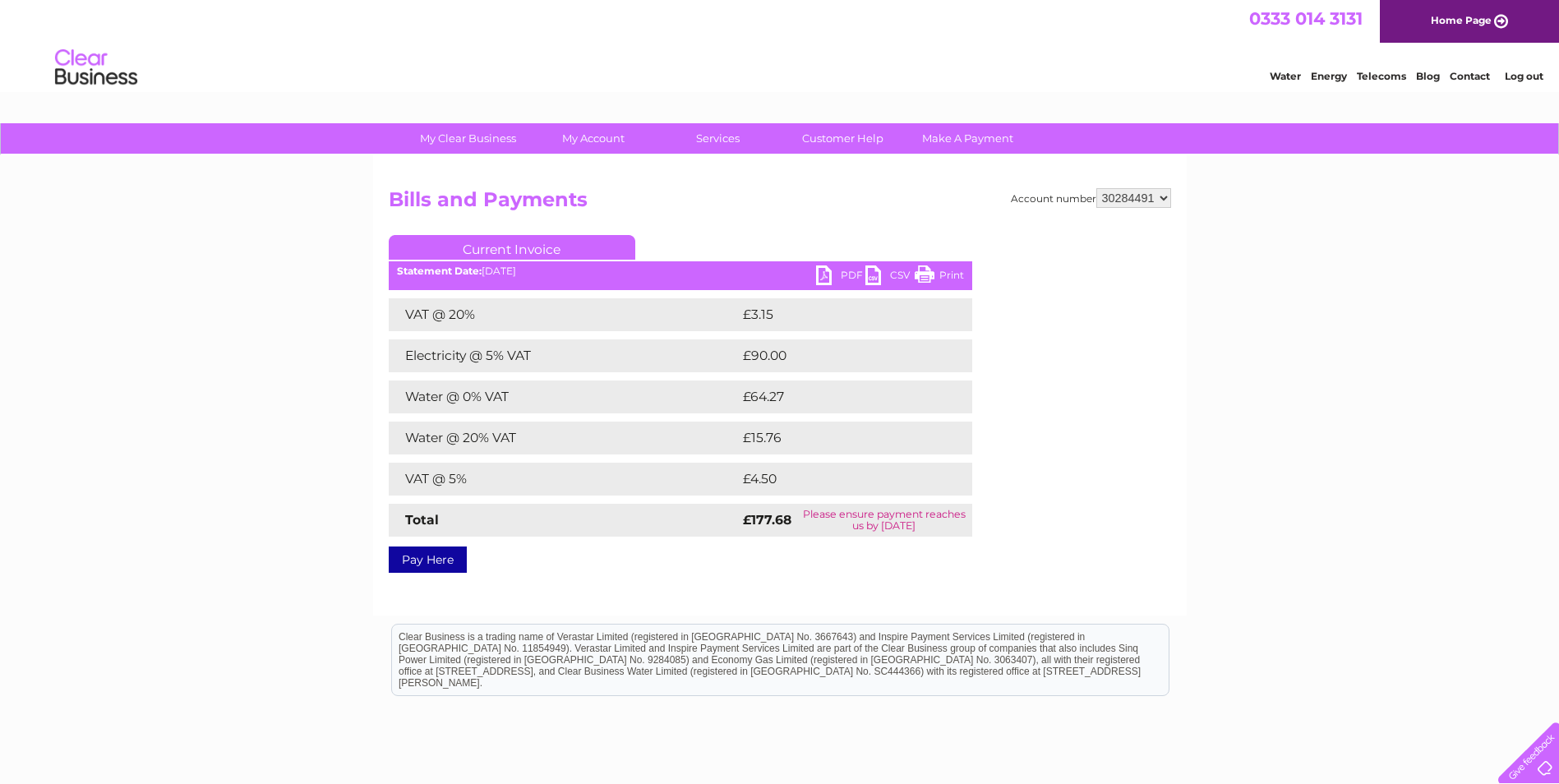
click at [839, 274] on link "PDF" at bounding box center [841, 277] width 50 height 24
click at [1115, 199] on select "937856 958583 1076199 1137817 1150426 1150429 1154455 30276143 30276732 3027965…" at bounding box center [1133, 198] width 75 height 20
select select "30294873"
click at [1096, 188] on select "937856 958583 1076199 1137817 1150426 1150429 1154455 30276143 30276732 3027965…" at bounding box center [1133, 198] width 75 height 20
click at [1315, 451] on div "My Clear Business Login Details My Details My Preferences Link Account My Accou…" at bounding box center [779, 509] width 1559 height 773
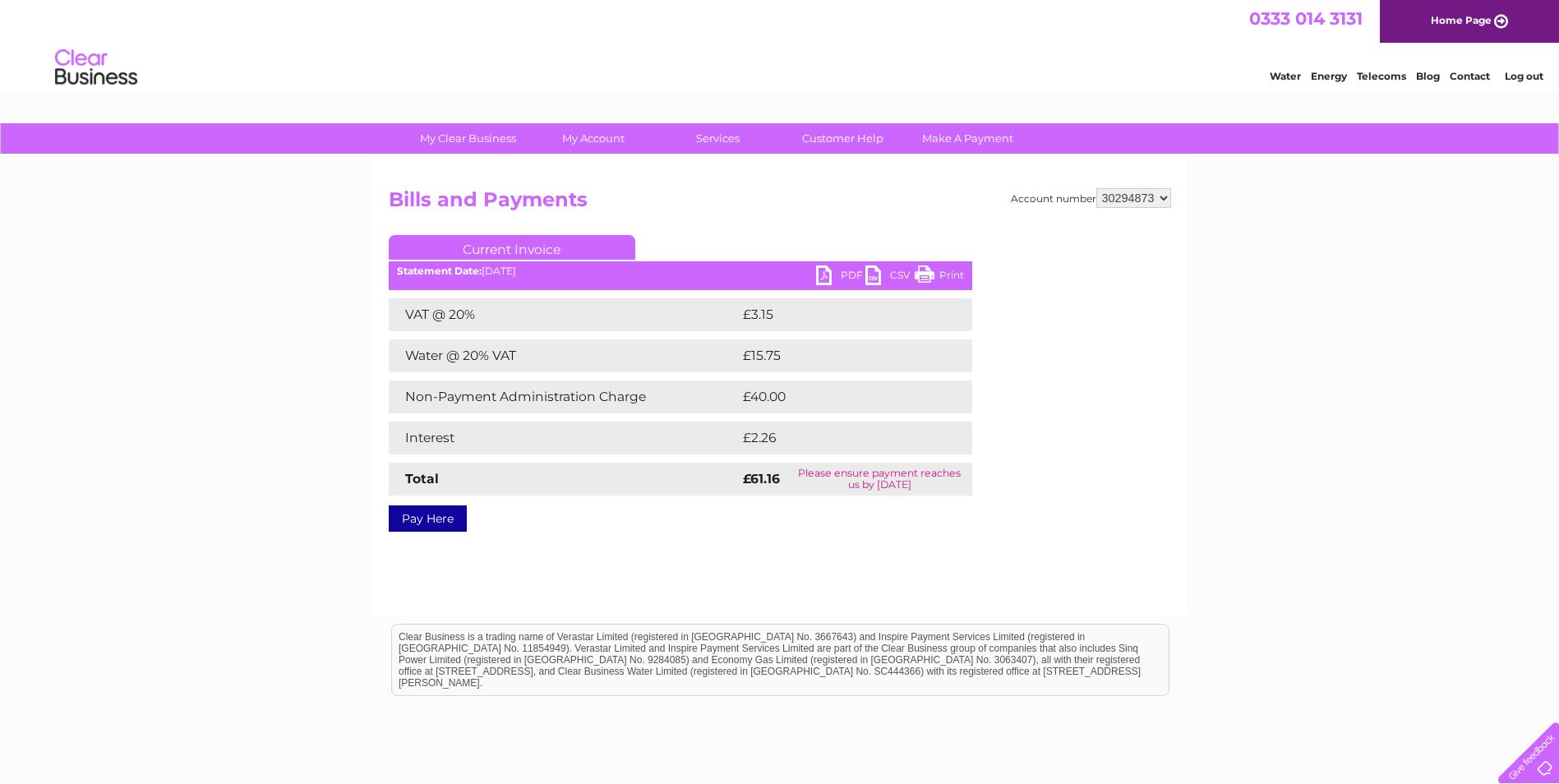
click at [829, 272] on link "PDF" at bounding box center [841, 277] width 50 height 24
click at [1150, 198] on select "937856 958583 1076199 1137817 1150426 1150429 1154455 30276143 30276732 3027965…" at bounding box center [1133, 198] width 75 height 20
select select "30276732"
click at [1096, 188] on select "937856 958583 1076199 1137817 1150426 1150429 1154455 30276143 30276732 3027965…" at bounding box center [1133, 198] width 75 height 20
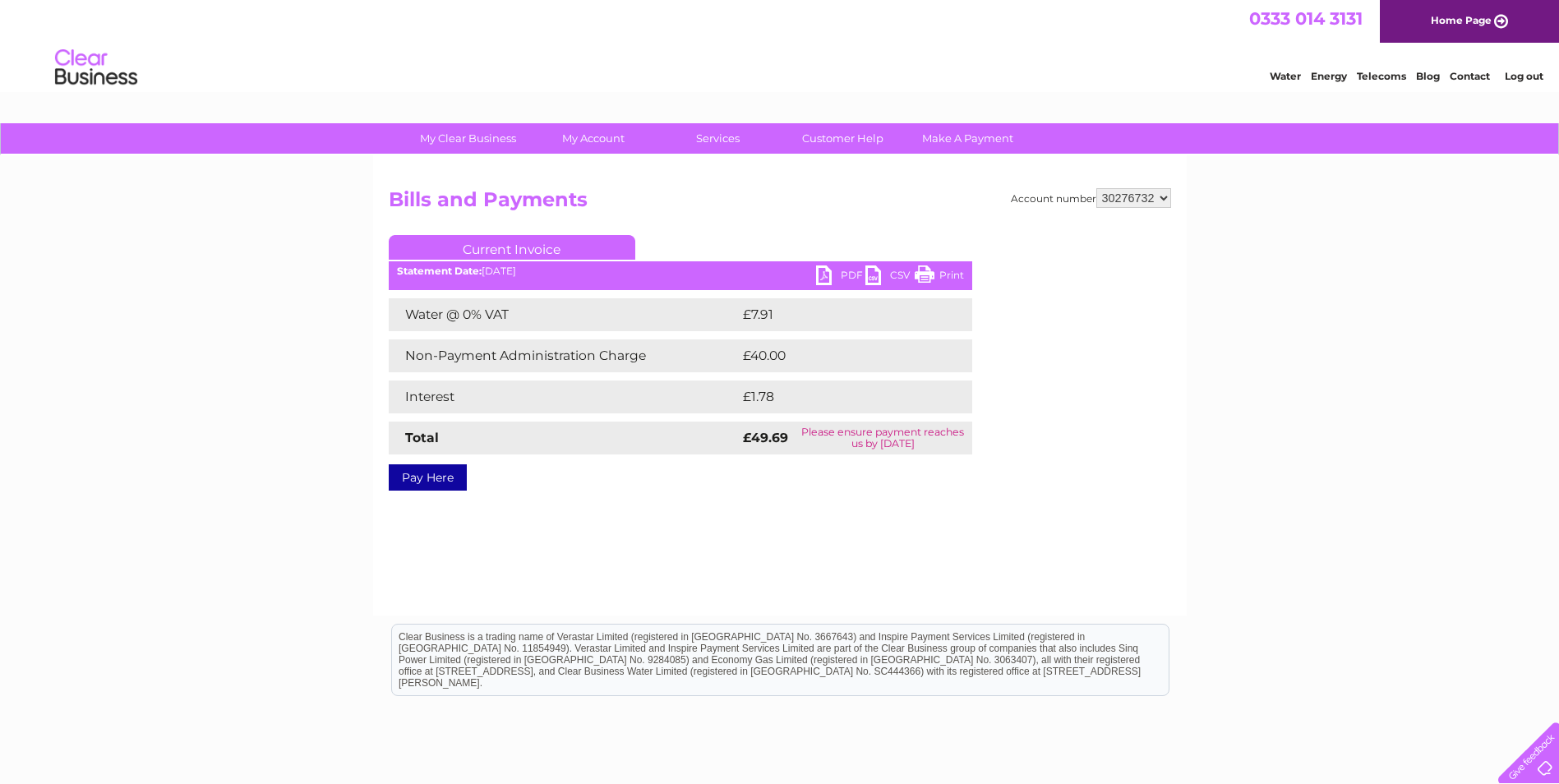
click at [851, 277] on link "PDF" at bounding box center [841, 277] width 50 height 24
click at [1143, 196] on select "937856 958583 1076199 1137817 1150426 1150429 1154455 30276143 30276732 3027965…" at bounding box center [1133, 198] width 75 height 20
select select "30279653"
click at [1096, 188] on select "937856 958583 1076199 1137817 1150426 1150429 1154455 30276143 30276732 3027965…" at bounding box center [1133, 198] width 75 height 20
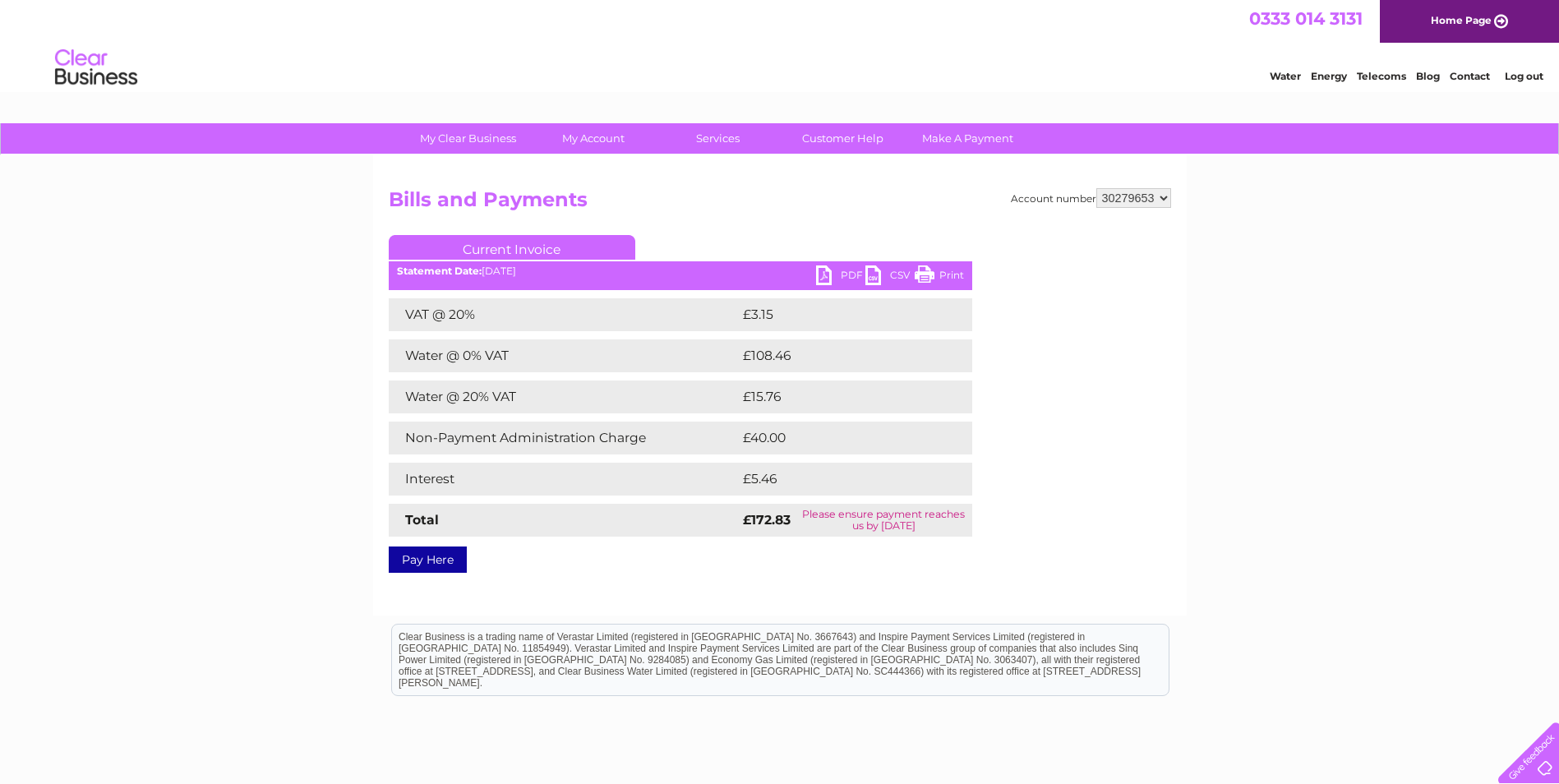
click at [834, 277] on link "PDF" at bounding box center [841, 277] width 50 height 24
click at [1133, 199] on select "937856 958583 1076199 1137817 1150426 1150429 1154455 30276143 30276732 3027965…" at bounding box center [1133, 198] width 75 height 20
select select "30283140"
click at [1096, 188] on select "937856 958583 1076199 1137817 1150426 1150429 1154455 30276143 30276732 3027965…" at bounding box center [1133, 198] width 75 height 20
click at [828, 281] on link "PDF" at bounding box center [841, 277] width 50 height 24
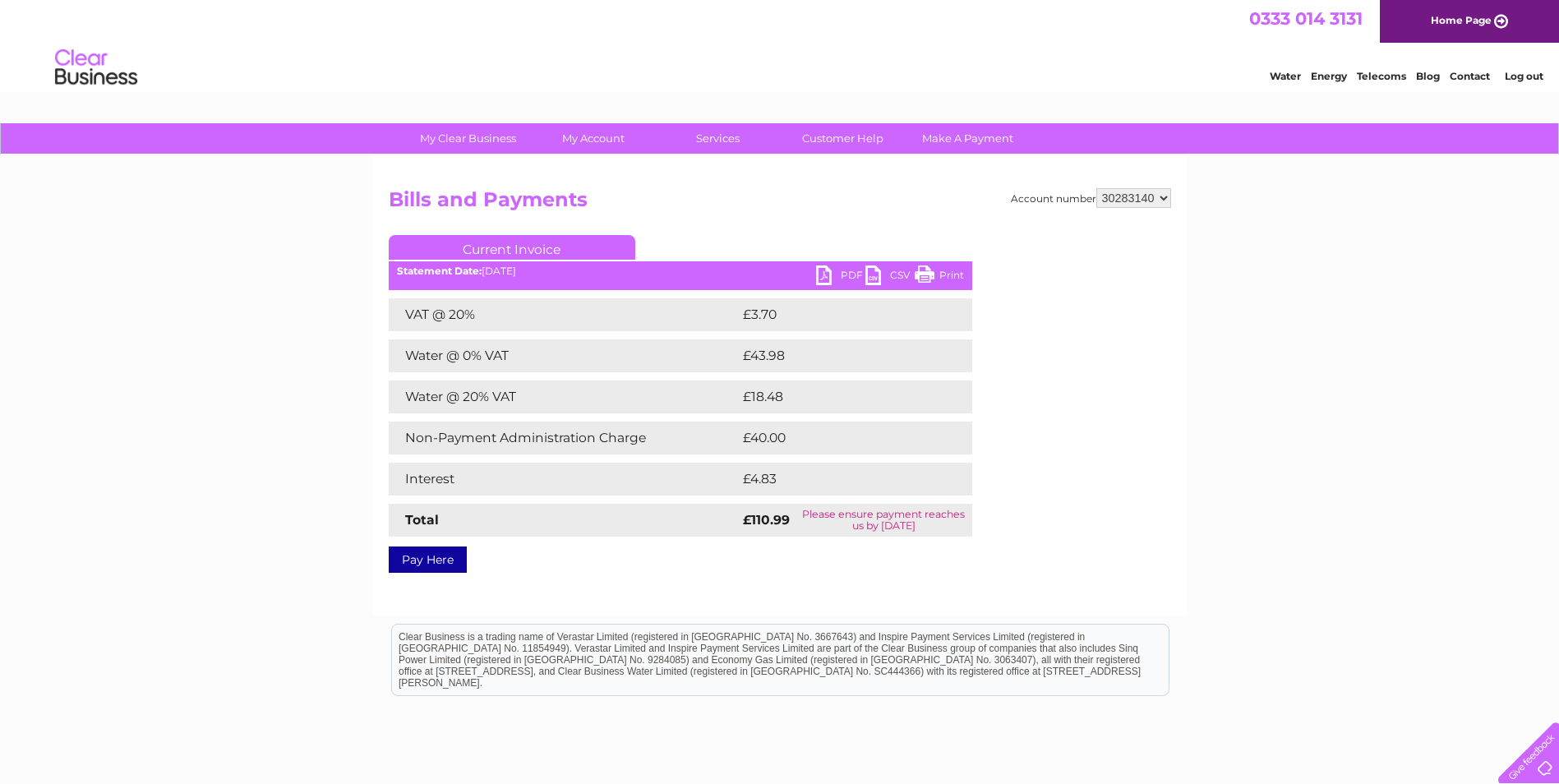
click at [1519, 79] on link "Log out" at bounding box center [1524, 76] width 39 height 12
